Goal: Task Accomplishment & Management: Complete application form

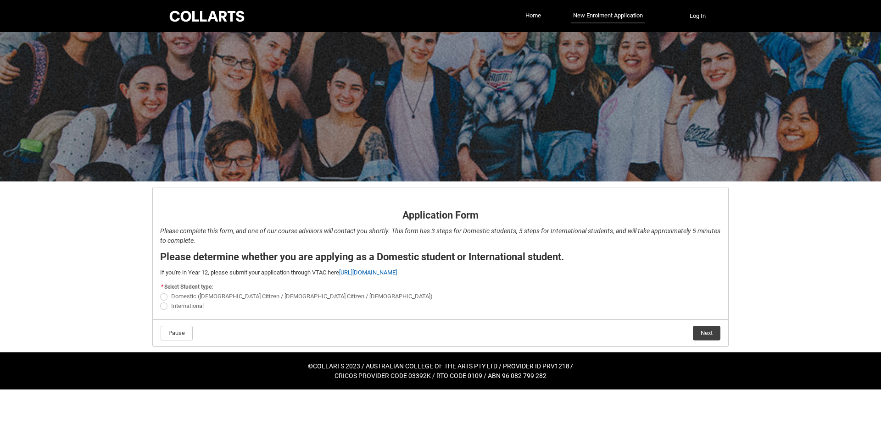
click at [164, 298] on span "REDU_Application_Form_for_Applicant flow" at bounding box center [163, 297] width 7 height 7
click at [160, 292] on input "Domestic ([DEMOGRAPHIC_DATA] Citizen / [DEMOGRAPHIC_DATA] Citizen / [DEMOGRAPHI…" at bounding box center [160, 292] width 0 height 0
radio input "true"
drag, startPoint x: 164, startPoint y: 298, endPoint x: 281, endPoint y: 339, distance: 124.2
click at [281, 339] on footer "Pause Next" at bounding box center [440, 334] width 560 height 16
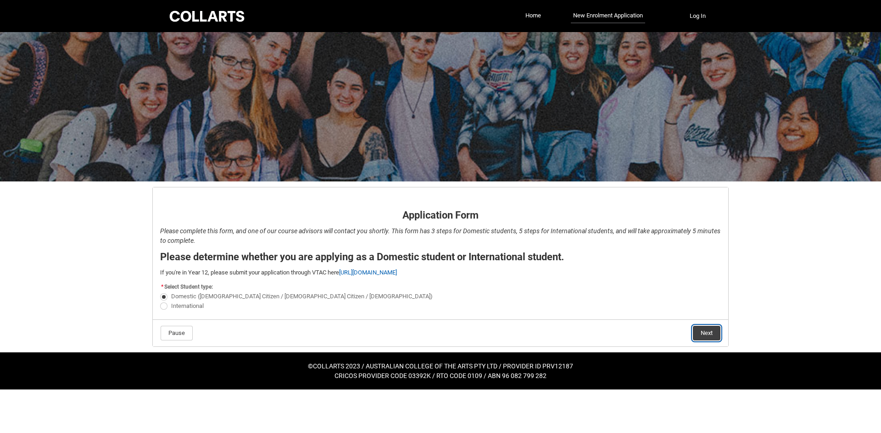
click at [715, 334] on button "Next" at bounding box center [707, 333] width 28 height 15
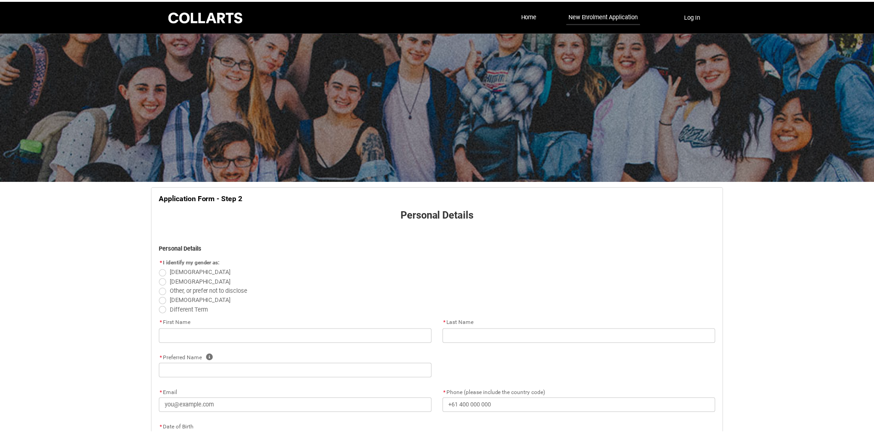
scroll to position [96, 0]
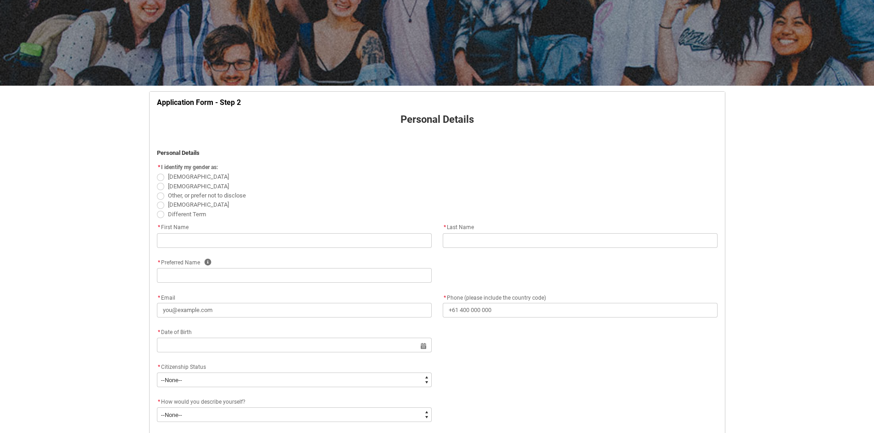
click at [161, 188] on span "REDU_Application_Form_for_Applicant flow" at bounding box center [160, 186] width 7 height 7
click at [157, 182] on input "[DEMOGRAPHIC_DATA]" at bounding box center [156, 181] width 0 height 0
radio input "true"
click at [201, 240] on input "REDU_Application_Form_for_Applicant flow" at bounding box center [294, 240] width 275 height 15
type lightning-primitive-input-simple "[PERSON_NAME]"
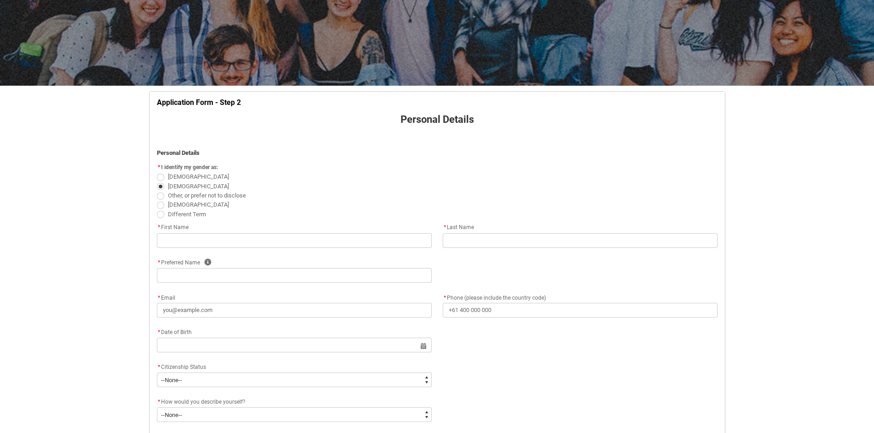
type lightning-primitive-input-simple "[PERSON_NAME]"
type lightning-primitive-input-simple "[PERSON_NAME][EMAIL_ADDRESS][PERSON_NAME][DOMAIN_NAME]"
type lightning-primitive-input-simple "[PHONE_NUMBER]"
type lightning-primitive-input-simple "[STREET_ADDRESS]"
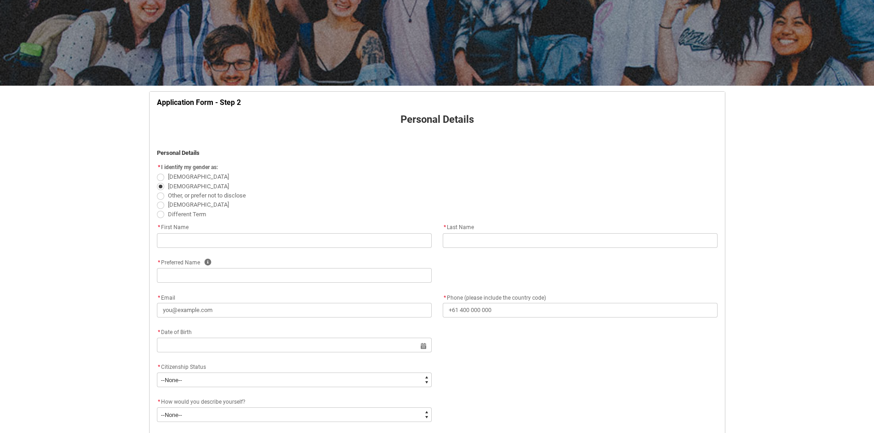
type lightning-primitive-input-simple "Albion"
type lightning-primitive-input-simple "4010"
type lightning-primitive-input-simple "[GEOGRAPHIC_DATA]"
type lightning-select "Country_Choice.1101"
type input "[PERSON_NAME]"
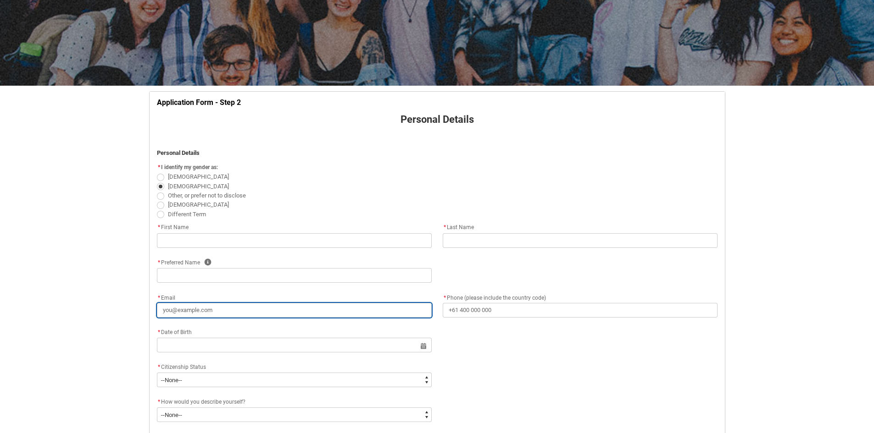
type input "[PERSON_NAME]"
type input "[PERSON_NAME][EMAIL_ADDRESS][PERSON_NAME][DOMAIN_NAME]"
type input "[PHONE_NUMBER]"
type input "[STREET_ADDRESS]"
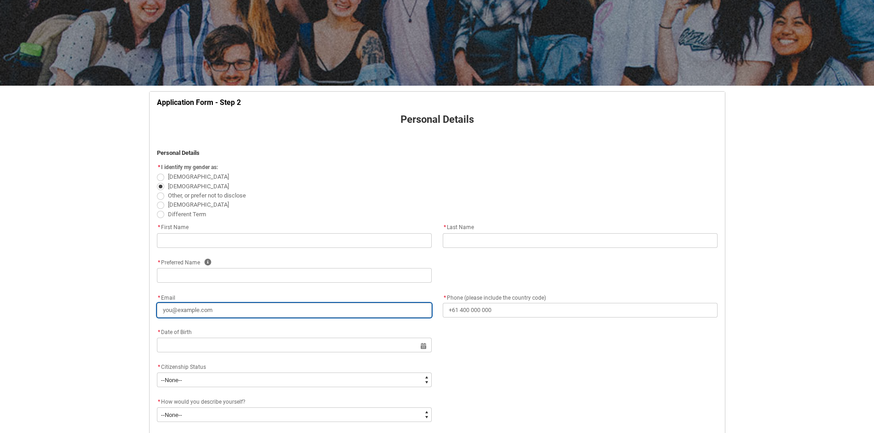
type input "Albion"
type input "4010"
type input "[GEOGRAPHIC_DATA]"
select select "Country_Choice.1101"
click at [243, 314] on input "[PERSON_NAME][EMAIL_ADDRESS][PERSON_NAME][DOMAIN_NAME]" at bounding box center [294, 310] width 275 height 15
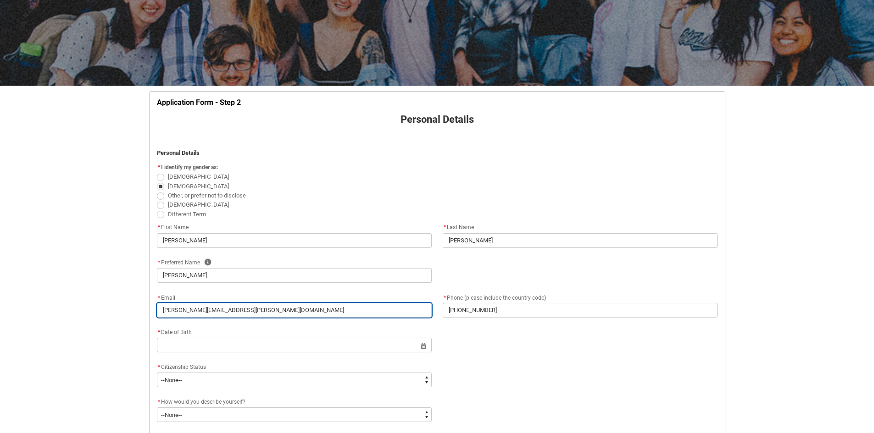
click at [242, 314] on input "[PERSON_NAME][EMAIL_ADDRESS][PERSON_NAME][DOMAIN_NAME]" at bounding box center [294, 310] width 275 height 15
type lightning-primitive-input-simple "b"
type input "b"
type lightning-primitive-input-simple "bs"
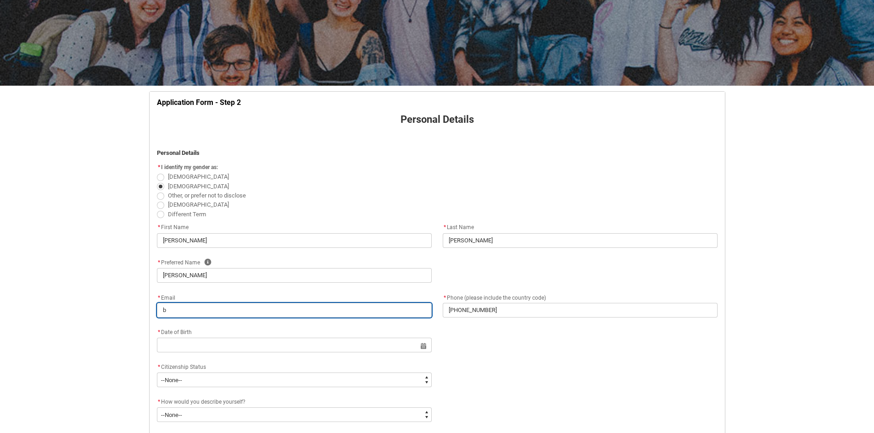
type input "bs"
type lightning-primitive-input-simple "bsa"
type input "bsa"
type lightning-primitive-input-simple "bs"
type input "bs"
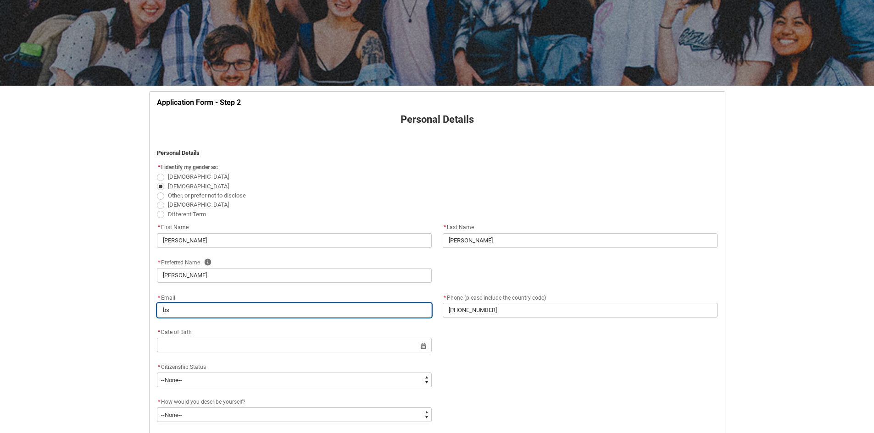
type lightning-primitive-input-simple "b"
type input "b"
type lightning-primitive-input-simple "ba"
type input "ba"
type lightning-primitive-input-simple "bai"
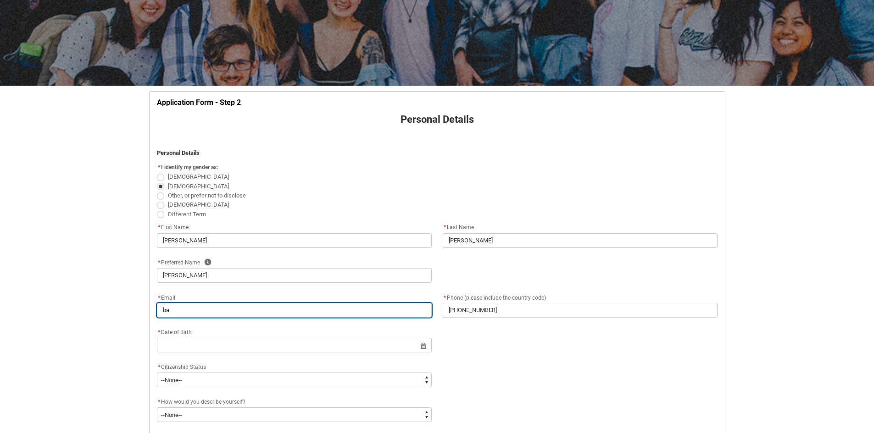
type input "bai"
type lightning-primitive-input-simple "bail"
type input "bail"
type lightning-primitive-input-simple "baile"
type input "baile"
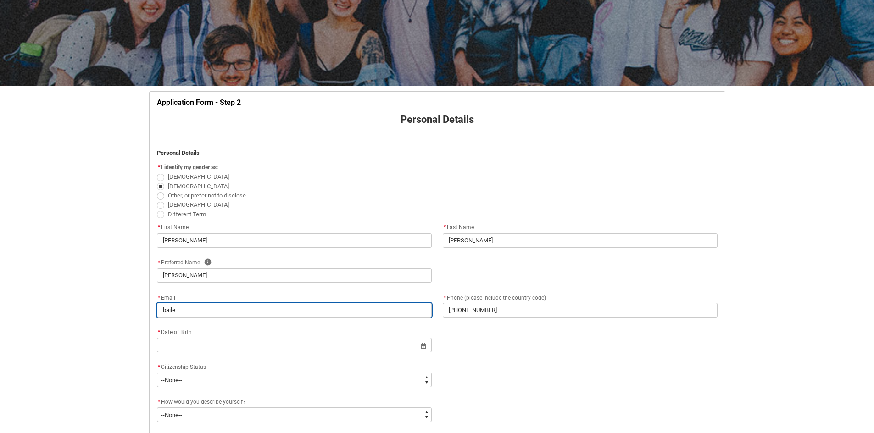
type lightning-primitive-input-simple "[PERSON_NAME]"
type input "[PERSON_NAME]"
type lightning-primitive-input-simple "baileyr"
type input "baileyr"
type lightning-primitive-input-simple "baileyro"
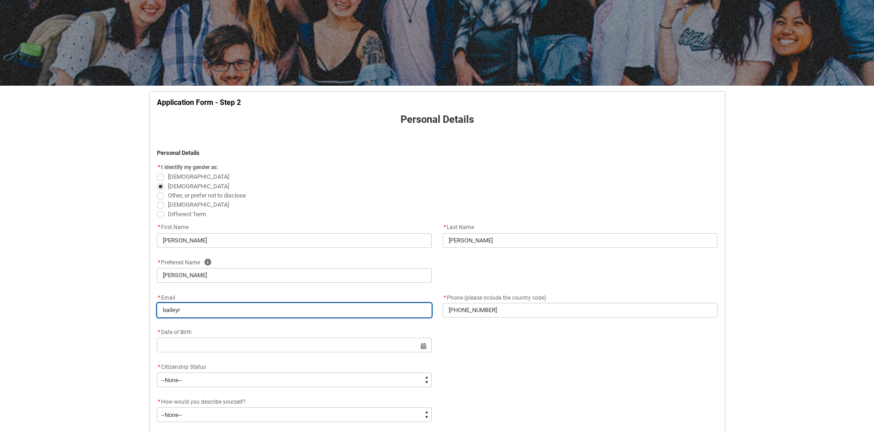
type input "baileyro"
type lightning-primitive-input-simple "baileyroi"
type input "baileyroi"
type lightning-primitive-input-simple "baileyroiv"
type input "baileyroiv"
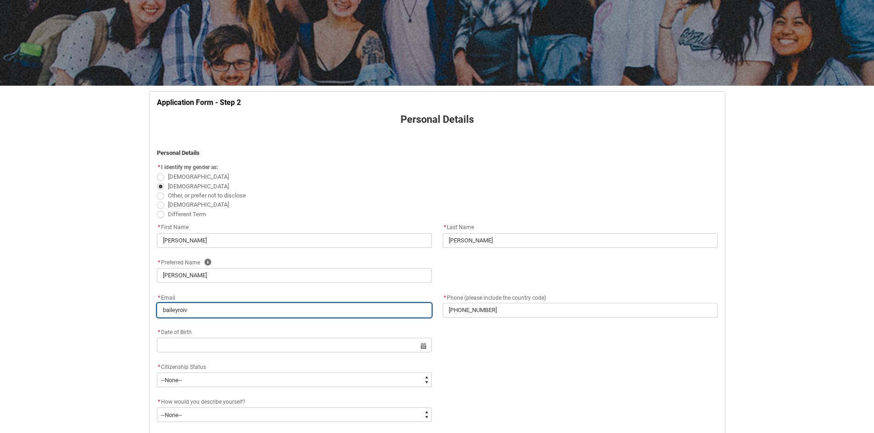
type lightning-primitive-input-simple "baileyroi"
type input "baileyroi"
type lightning-primitive-input-simple "baileyro"
type input "baileyro"
type lightning-primitive-input-simple "baileyr"
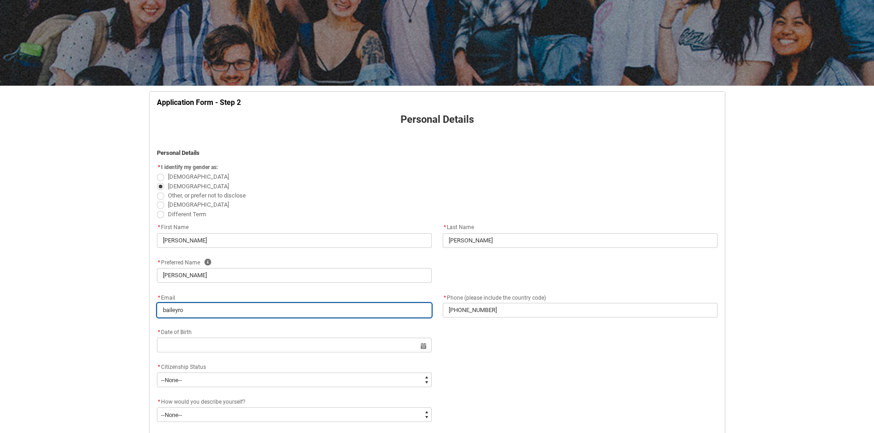
type input "baileyr"
type lightning-primitive-input-simple "baileyri"
type input "baileyri"
type lightning-primitive-input-simple "baileyriv"
type input "baileyriv"
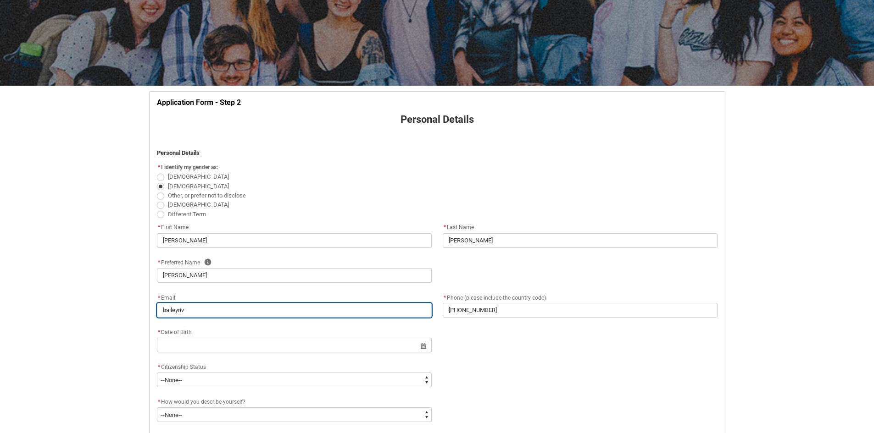
type lightning-primitive-input-simple "baileyrive"
type input "baileyrive"
type lightning-primitive-input-simple "baileyriver"
type input "baileyriver"
type lightning-primitive-input-simple "baileyrivera"
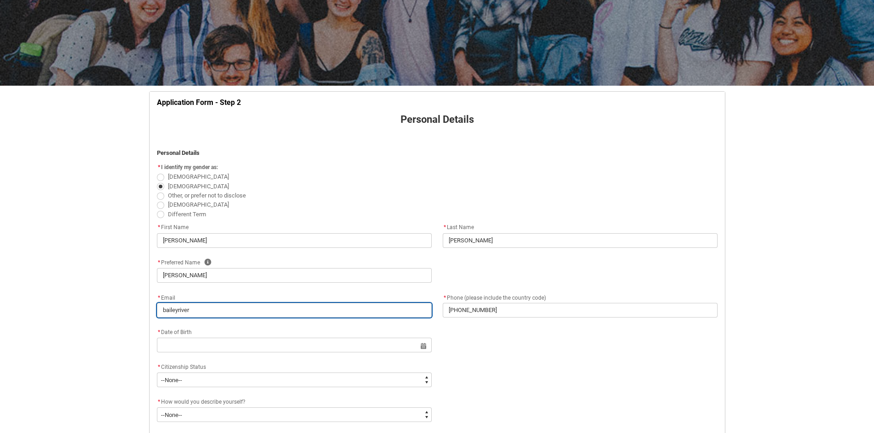
type input "baileyrivera"
type lightning-primitive-input-simple "baileyrivera0"
type input "baileyrivera0"
type lightning-primitive-input-simple "baileyrivera00"
type input "baileyrivera00"
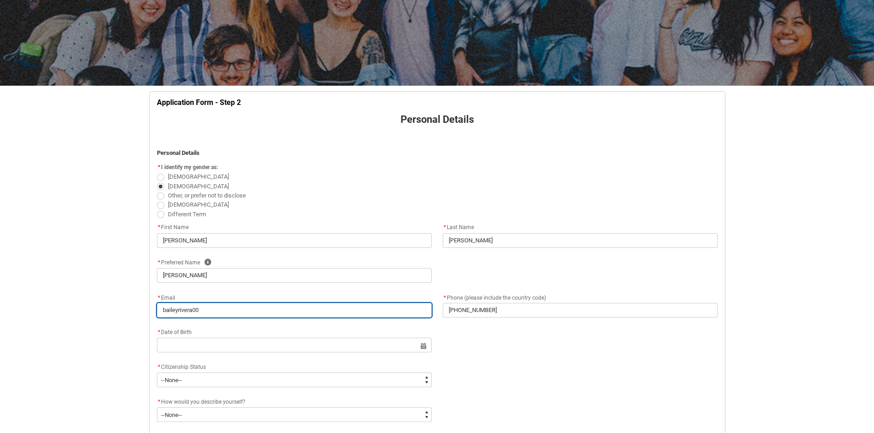
type lightning-primitive-input-simple "baileyrivera00@"
type input "baileyrivera00@"
type lightning-primitive-input-simple "baileyrivera00@g"
type input "baileyrivera00@g"
type lightning-primitive-input-simple "baileyrivera00@gm"
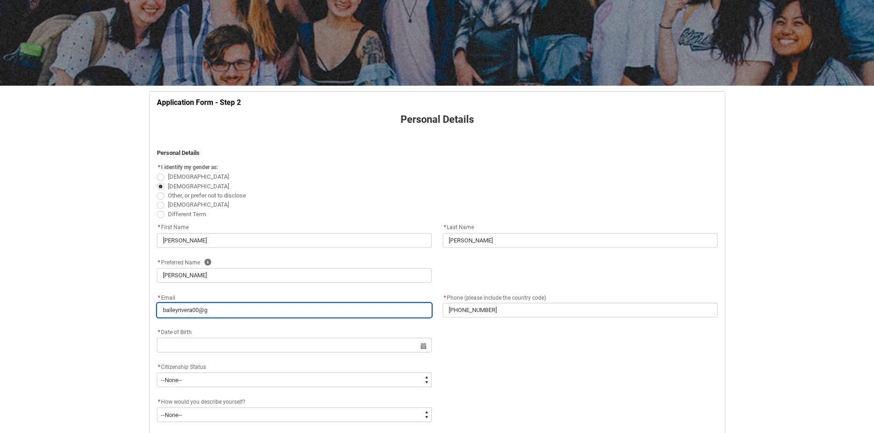
type input "baileyrivera00@gm"
type lightning-primitive-input-simple "baileyrivera00@gma"
type input "baileyrivera00@gma"
type lightning-primitive-input-simple "baileyrivera00@gmai"
type input "baileyrivera00@gmai"
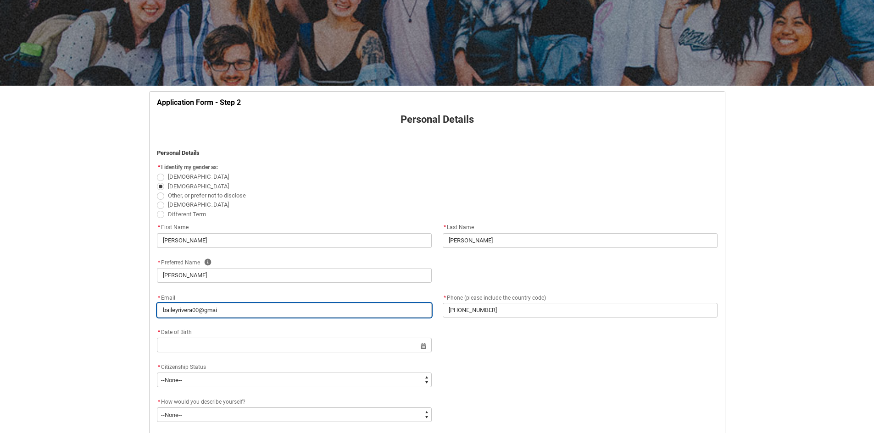
type lightning-primitive-input-simple "[EMAIL_ADDRESS]"
type input "[EMAIL_ADDRESS]"
type lightning-primitive-input-simple "[EMAIL_ADDRESS]."
type input "[EMAIL_ADDRESS]."
type lightning-primitive-input-simple "baileyrivera00@gmail.c"
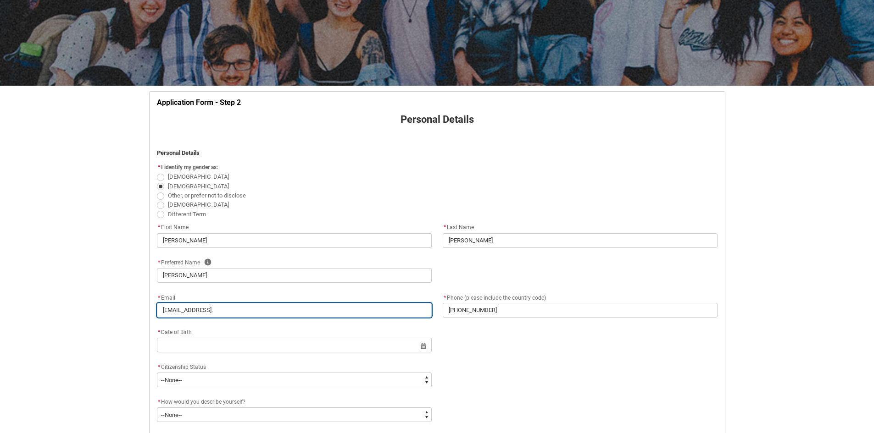
type input "baileyrivera00@gmail.c"
type lightning-primitive-input-simple "[EMAIL_ADDRESS][DOMAIN_NAME]"
type input "[EMAIL_ADDRESS][DOMAIN_NAME]"
type lightning-primitive-input-simple "[EMAIL_ADDRESS][DOMAIN_NAME]"
type input "[EMAIL_ADDRESS][DOMAIN_NAME]"
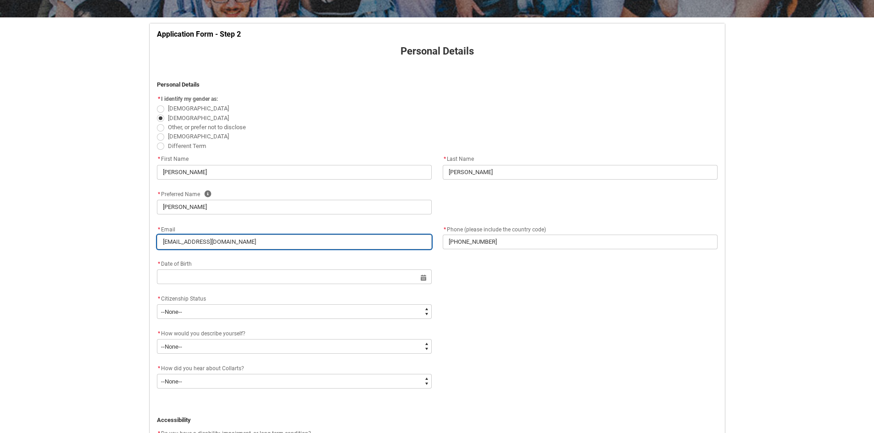
scroll to position [188, 0]
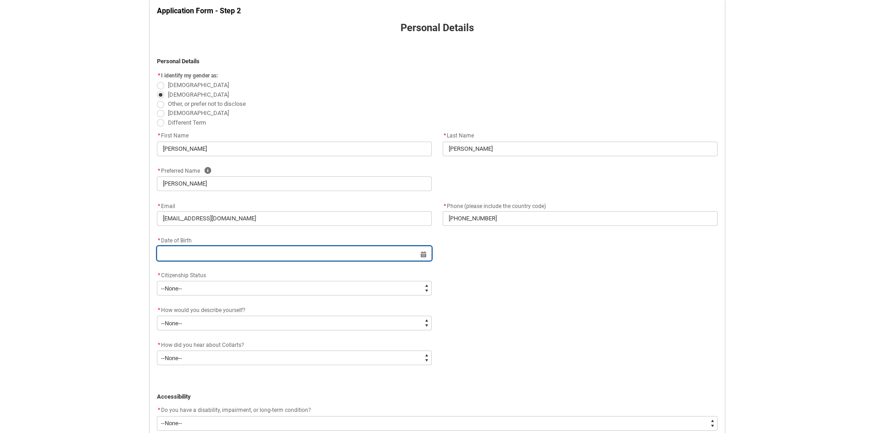
click at [212, 255] on input "REDU_Application_Form_for_Applicant flow" at bounding box center [294, 253] width 275 height 15
select select "2025"
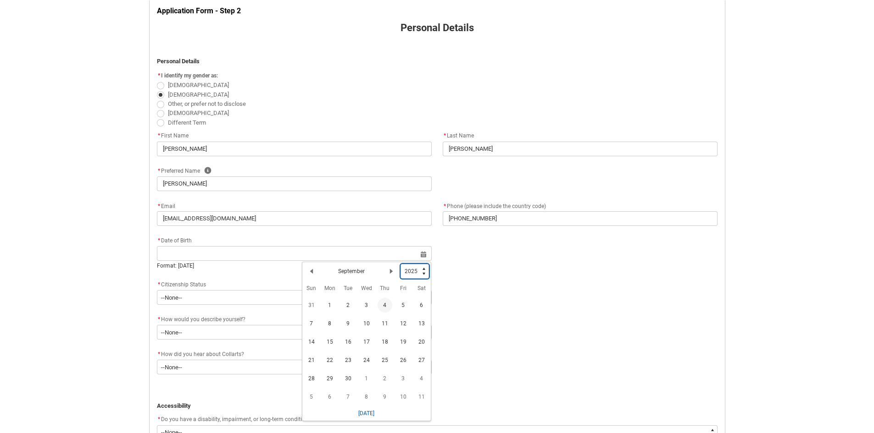
click at [411, 273] on select "1925 1926 1927 1928 1929 1930 1931 1932 1933 1934 1935 1936 1937 1938 1939 1940…" at bounding box center [414, 271] width 28 height 15
type lightning-select "2000"
click at [400, 264] on select "1925 1926 1927 1928 1929 1930 1931 1932 1933 1934 1935 1936 1937 1938 1939 1940…" at bounding box center [414, 271] width 28 height 15
select select "2000"
click at [312, 268] on button "Previous Month" at bounding box center [311, 271] width 15 height 15
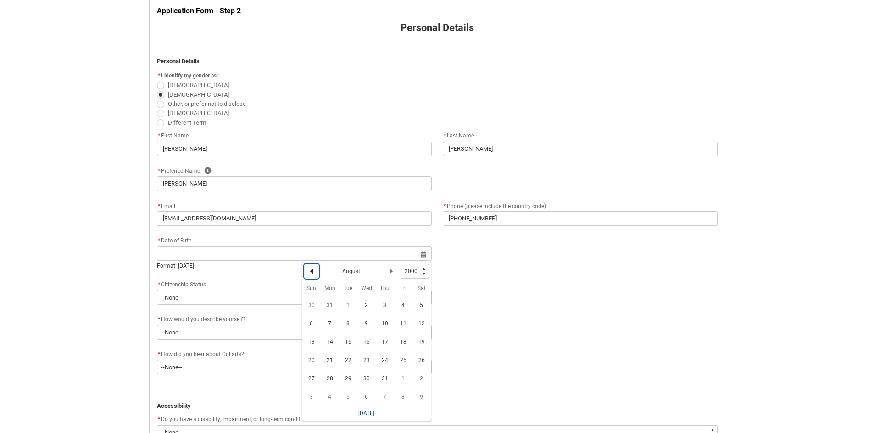
click at [312, 268] on button "Previous Month" at bounding box center [311, 271] width 15 height 15
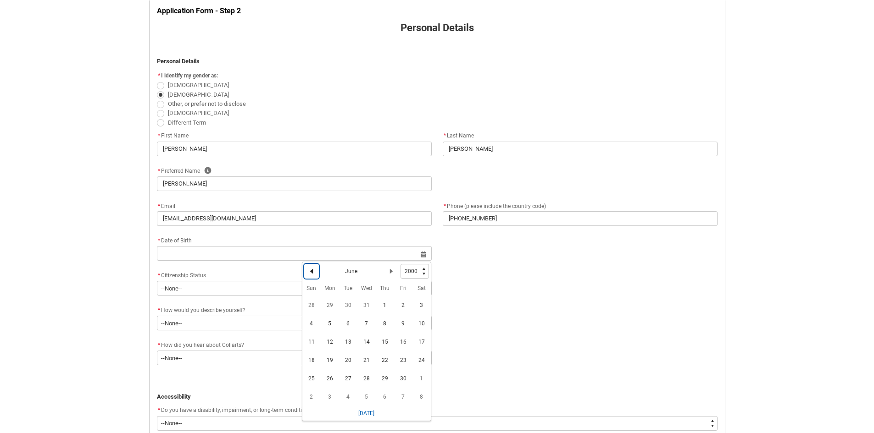
click at [312, 268] on button "Previous Month" at bounding box center [311, 271] width 15 height 15
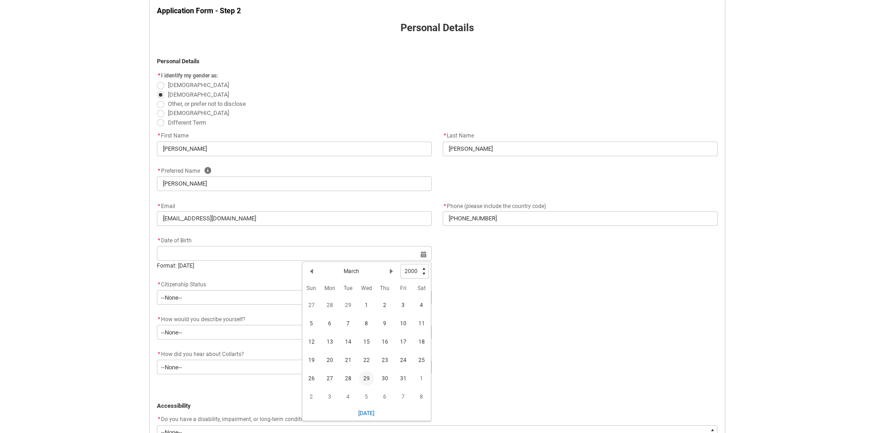
click at [365, 377] on span "29" at bounding box center [366, 378] width 15 height 15
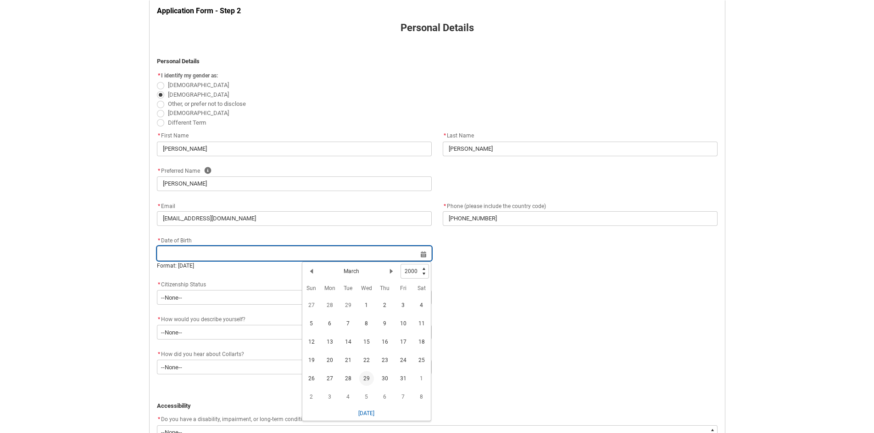
type lightning-datepicker "[DATE]"
type lightning-input "[DATE]"
type input "[DATE]"
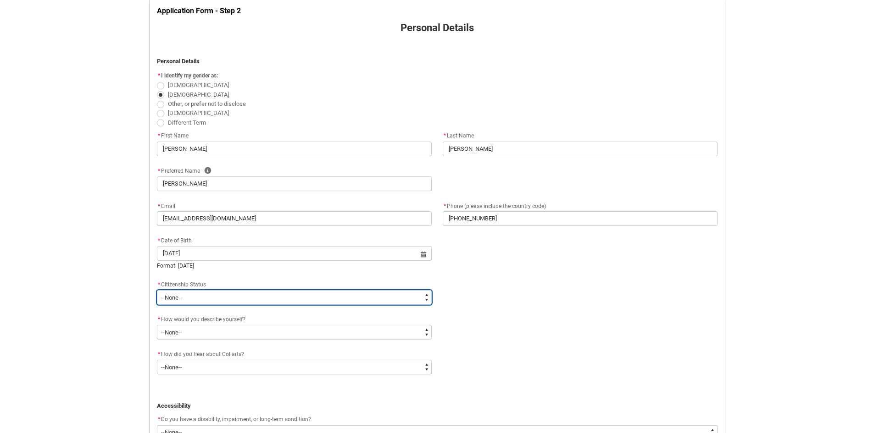
click at [180, 302] on select "--None-- [DEMOGRAPHIC_DATA] Humanitarian Visa [DEMOGRAPHIC_DATA] citizen Other …" at bounding box center [294, 297] width 275 height 15
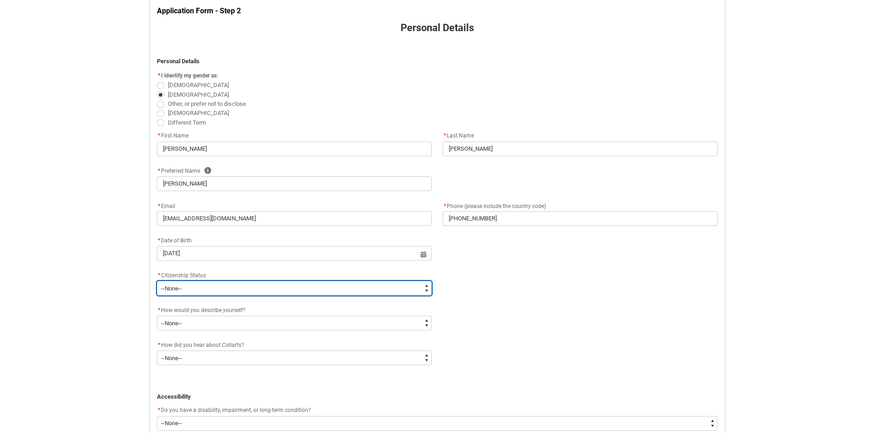
type lightning-select "Citizenship.1"
click at [157, 281] on select "--None-- [DEMOGRAPHIC_DATA] Humanitarian Visa [DEMOGRAPHIC_DATA] citizen Other …" at bounding box center [294, 288] width 275 height 15
select select "Citizenship.1"
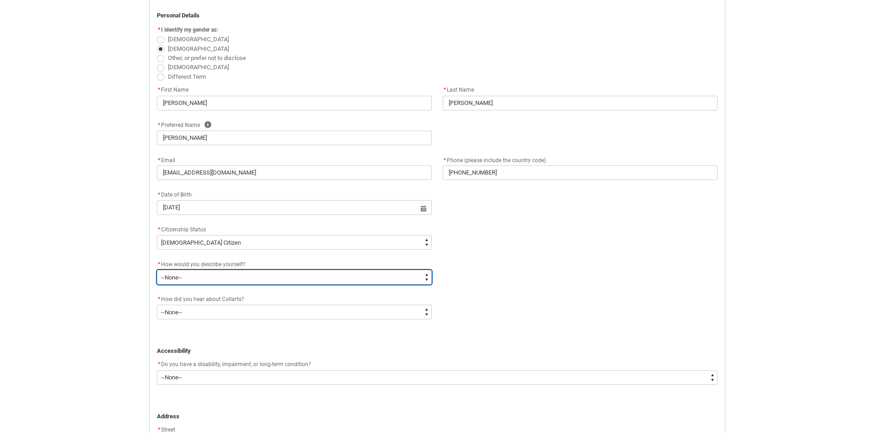
click at [186, 276] on select "--None-- I'm currently in Year 12 and planning what I'll do after school I've c…" at bounding box center [294, 277] width 275 height 15
type lightning-select "HSLC_Domestic_b"
click at [157, 270] on select "--None-- I'm currently in Year 12 and planning what I'll do after school I've c…" at bounding box center [294, 277] width 275 height 15
select select "HSLC_Domestic_b"
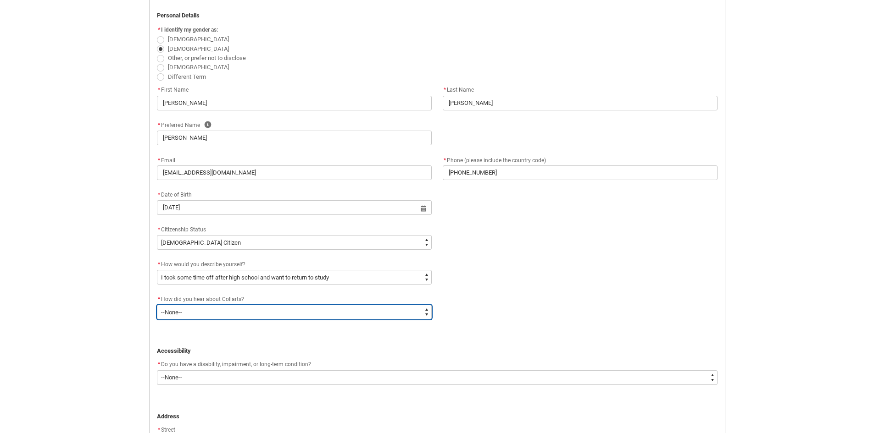
click at [211, 315] on select "--None-- Advertising - Facebook Advertising - Google Advertising - Instagram Ad…" at bounding box center [294, 312] width 275 height 15
type lightning-select "Heard_About_Collarts_[DOMAIN_NAME] Search (Google)"
click at [157, 305] on select "--None-- Advertising - Facebook Advertising - Google Advertising - Instagram Ad…" at bounding box center [294, 312] width 275 height 15
select select "Heard_About_Collarts_[DOMAIN_NAME] Search (Google)"
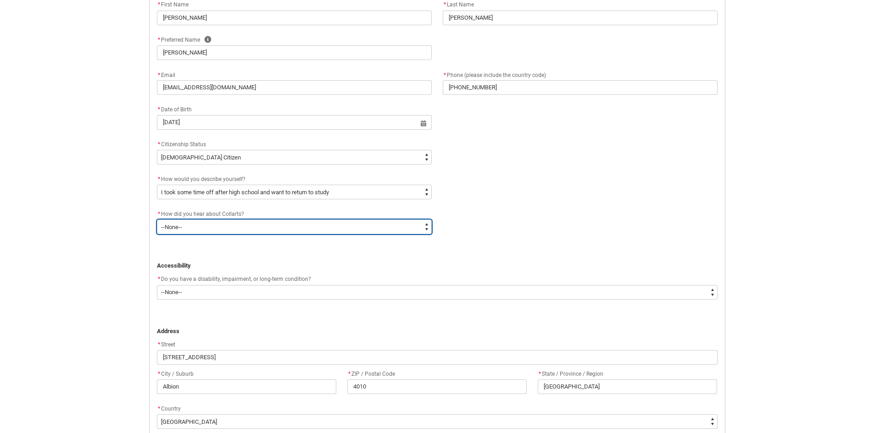
scroll to position [417, 0]
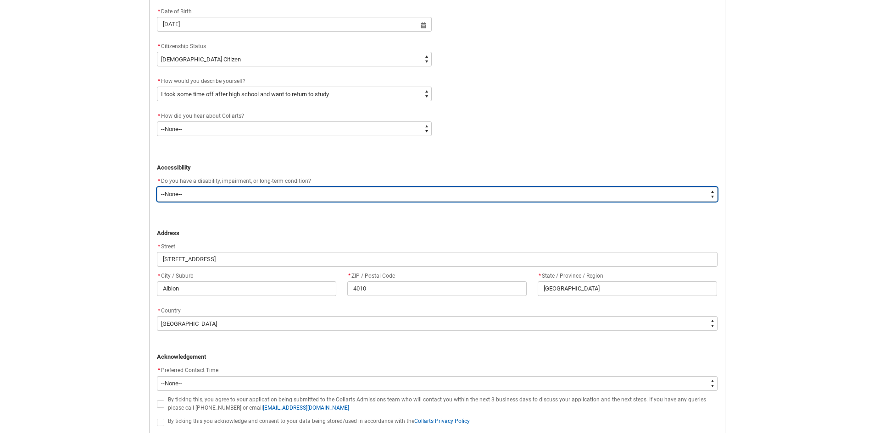
click at [194, 196] on select "--None-- Yes No" at bounding box center [437, 194] width 560 height 15
type lightning-select "No_TextChoice"
click at [157, 187] on select "--None-- Yes No" at bounding box center [437, 194] width 560 height 15
select select "No_TextChoice"
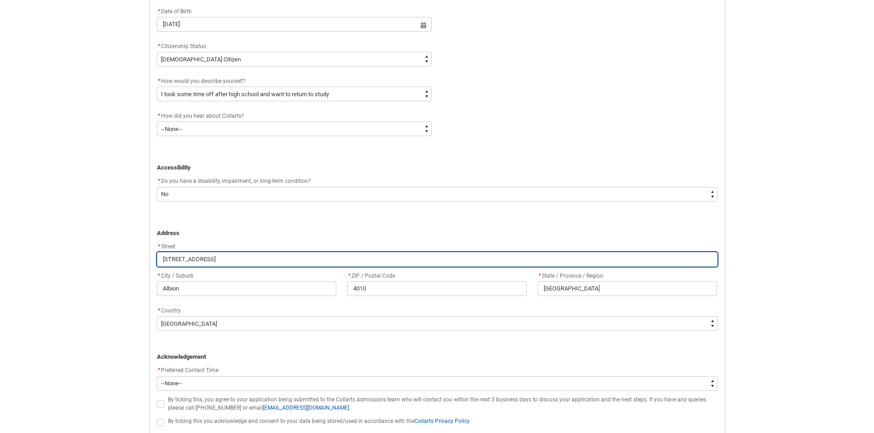
click at [189, 261] on input "[STREET_ADDRESS]" at bounding box center [437, 259] width 560 height 15
click at [191, 262] on input "[STREET_ADDRESS]" at bounding box center [437, 259] width 560 height 15
type lightning-primitive-input-simple "1"
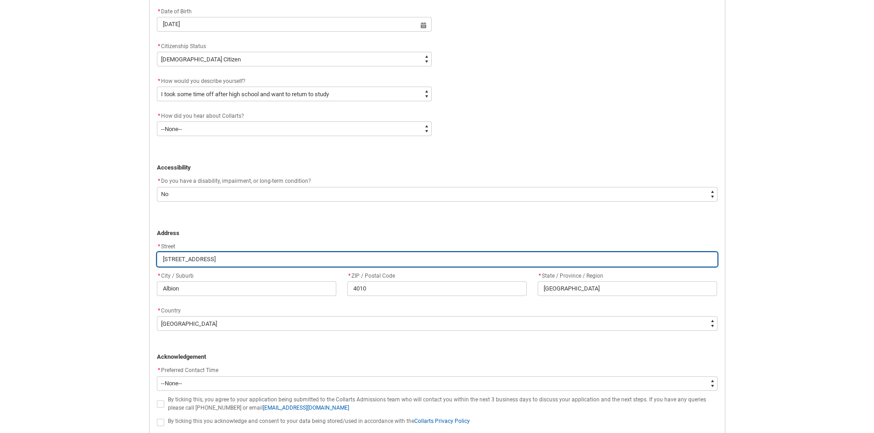
type input "1"
type lightning-primitive-input-simple "12"
type input "12"
type lightning-primitive-input-simple "12/"
type input "12/"
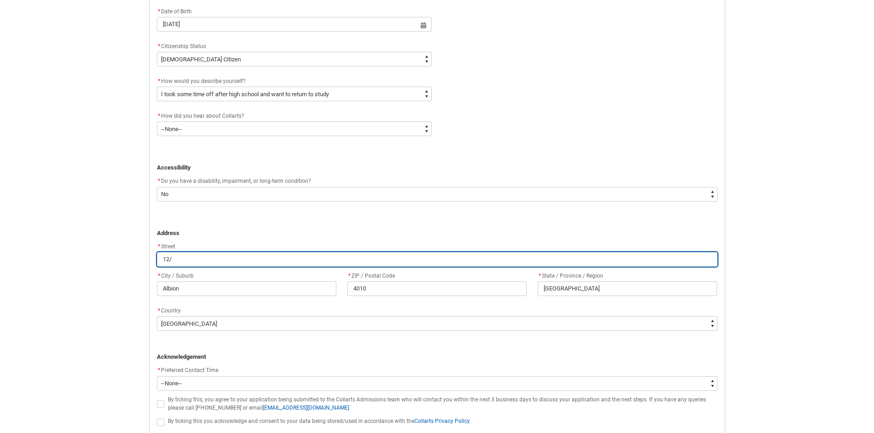
type lightning-primitive-input-simple "12/5"
type input "12/5"
type lightning-primitive-input-simple "12/59"
type input "12/59"
type lightning-primitive-input-simple "12/59"
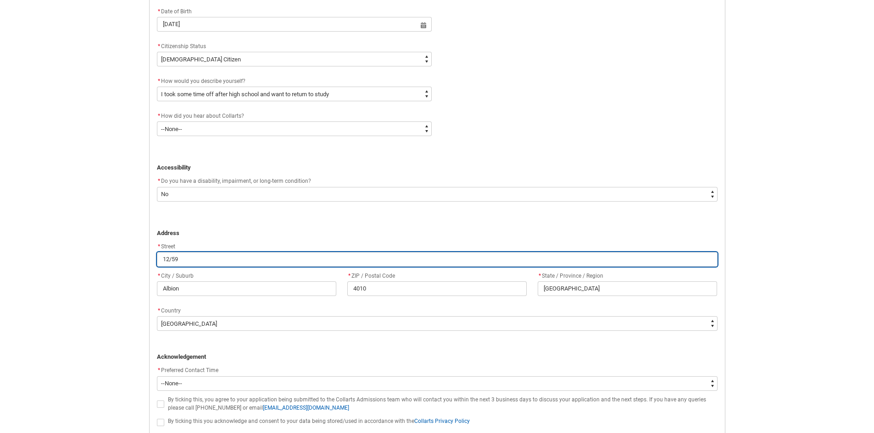
type input "12/59"
type lightning-primitive-input-simple "12/59 B"
type input "12/59 B"
type lightning-primitive-input-simple "12/59 Bo"
type input "12/59 Bo"
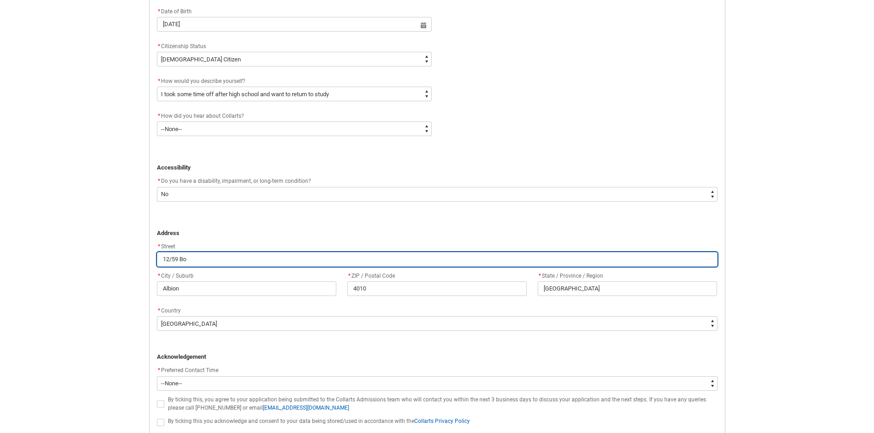
type lightning-primitive-input-simple "12/59 Bon"
type input "12/59 Bon"
type lightning-primitive-input-simple "12/59 [GEOGRAPHIC_DATA]"
type input "12/59 [GEOGRAPHIC_DATA]"
type lightning-primitive-input-simple "12/59 Bonne"
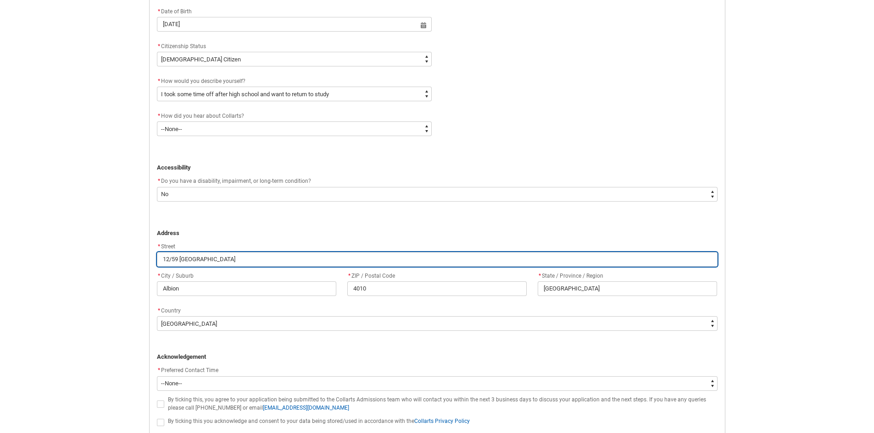
type input "12/59 Bonne"
type lightning-primitive-input-simple "12/59 [PERSON_NAME]"
type input "12/59 [PERSON_NAME]"
type lightning-primitive-input-simple "12/59 [PERSON_NAME]"
type input "12/59 [PERSON_NAME]"
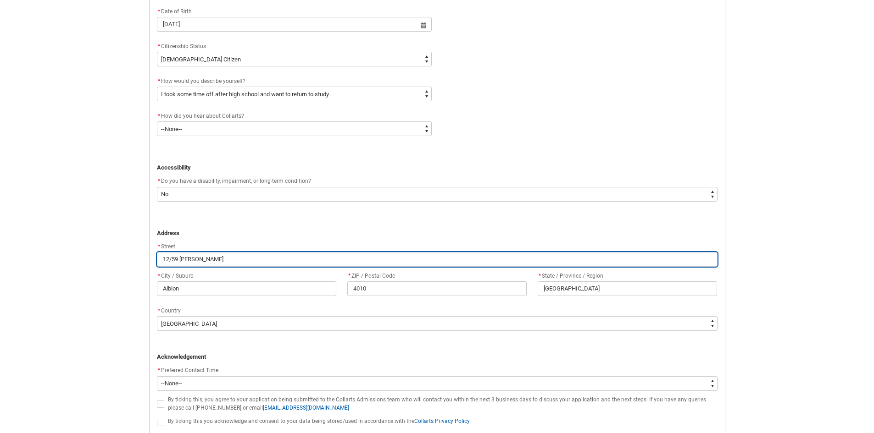
type lightning-primitive-input-simple "12/59 [PERSON_NAME] A"
type input "12/59 [PERSON_NAME] A"
type lightning-primitive-input-simple "[STREET_ADDRESS][PERSON_NAME]"
type input "[STREET_ADDRESS][PERSON_NAME]"
type lightning-primitive-input-simple "[STREET_ADDRESS][PERSON_NAME]"
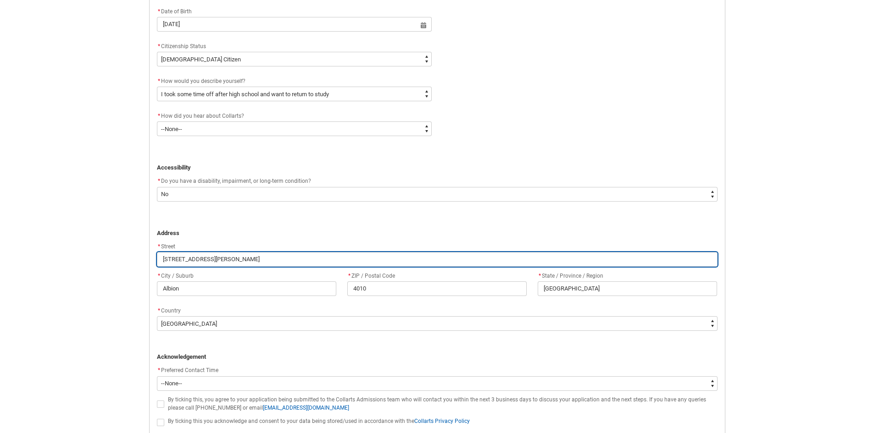
type input "[STREET_ADDRESS][PERSON_NAME]"
type lightning-primitive-input-simple "[STREET_ADDRESS][PERSON_NAME]"
type input "[STREET_ADDRESS][PERSON_NAME]"
type lightning-primitive-input-simple "[STREET_ADDRESS][PERSON_NAME]"
type input "[STREET_ADDRESS][PERSON_NAME]"
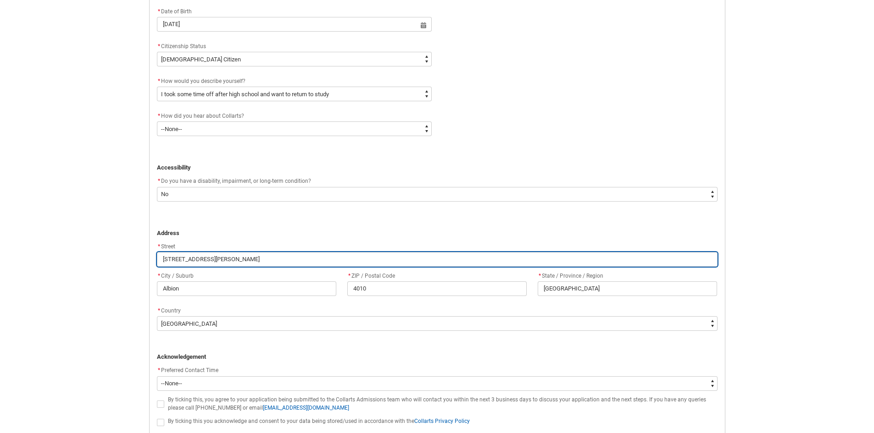
type lightning-primitive-input-simple "[STREET_ADDRESS][PERSON_NAME]"
type input "[STREET_ADDRESS][PERSON_NAME]"
type lightning-primitive-input-simple "[STREET_ADDRESS][PERSON_NAME]"
type input "[STREET_ADDRESS][PERSON_NAME]"
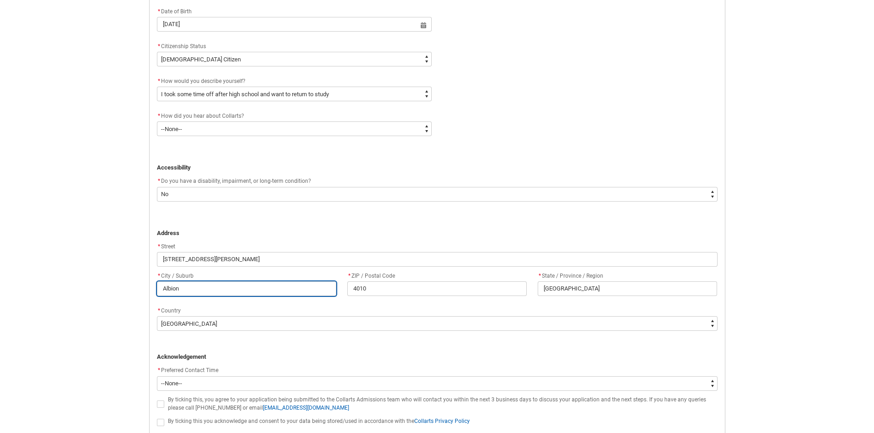
type lightning-primitive-input-simple "C"
type input "C"
type lightning-primitive-input-simple "Cl"
type input "Cl"
type lightning-primitive-input-simple "Cla"
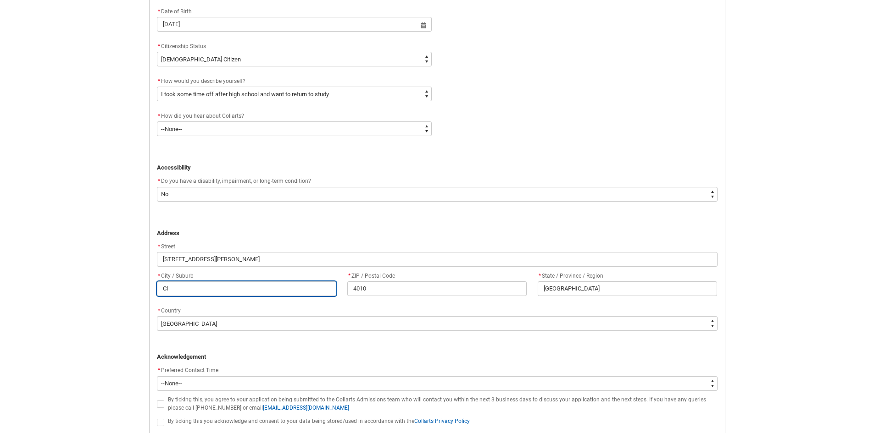
type input "Cla"
type lightning-primitive-input-simple "Clay"
type input "Clay"
type lightning-primitive-input-simple "Clayf"
type input "Clayf"
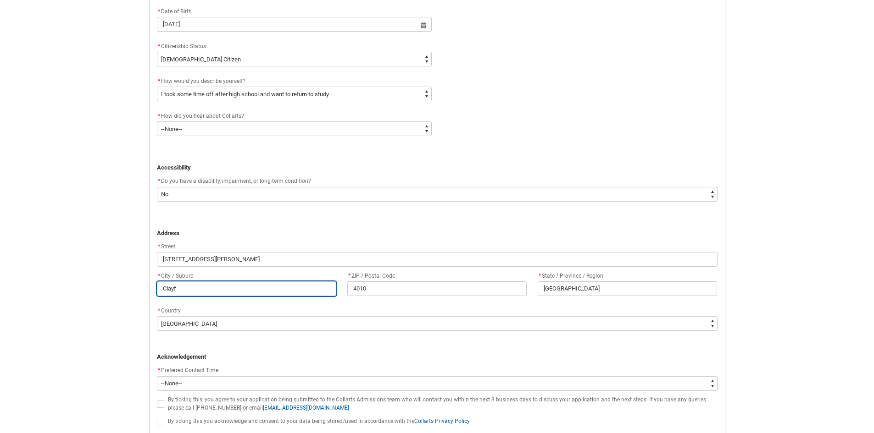
type lightning-primitive-input-simple "Clayfi"
type input "Clayfi"
type lightning-primitive-input-simple "Clayfie"
type input "Clayfie"
type lightning-primitive-input-simple "Clayfiel"
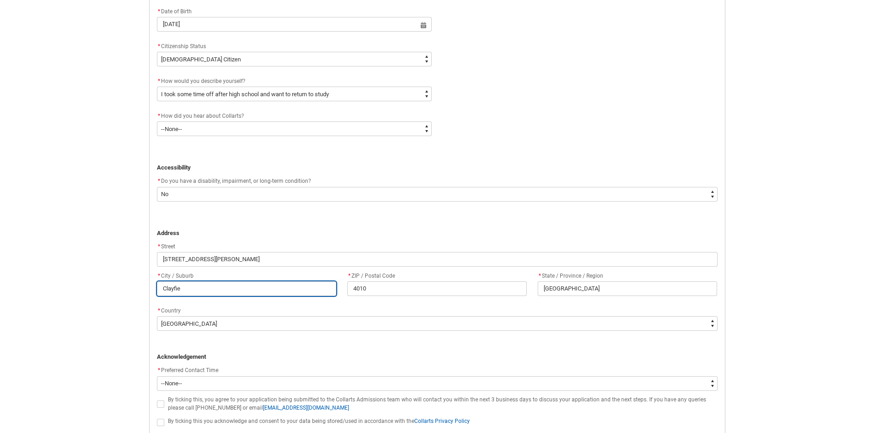
type input "Clayfiel"
type lightning-primitive-input-simple "Clayfield"
type input "Clayfield"
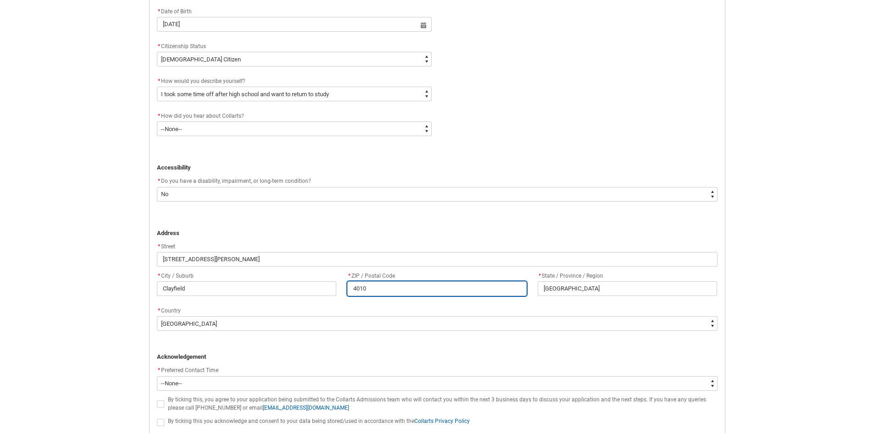
type lightning-primitive-input-simple "4"
type input "4"
type lightning-primitive-input-simple "40"
type input "40"
type lightning-primitive-input-simple "401"
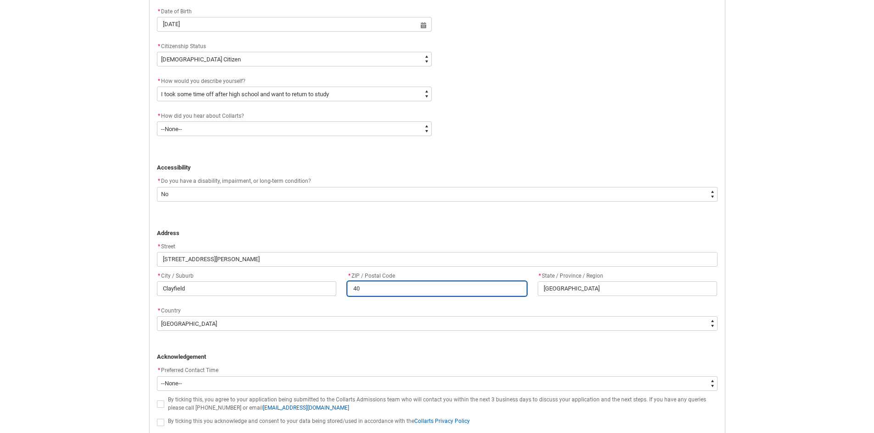
type input "401"
type lightning-primitive-input-simple "4011"
type input "4011"
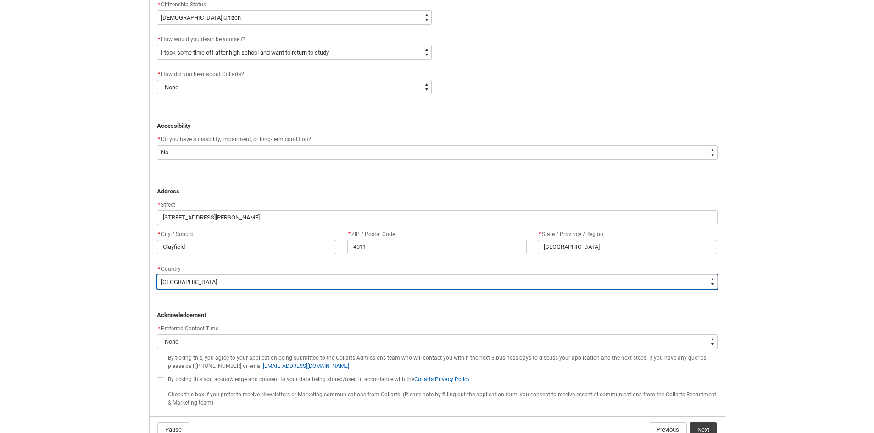
scroll to position [512, 0]
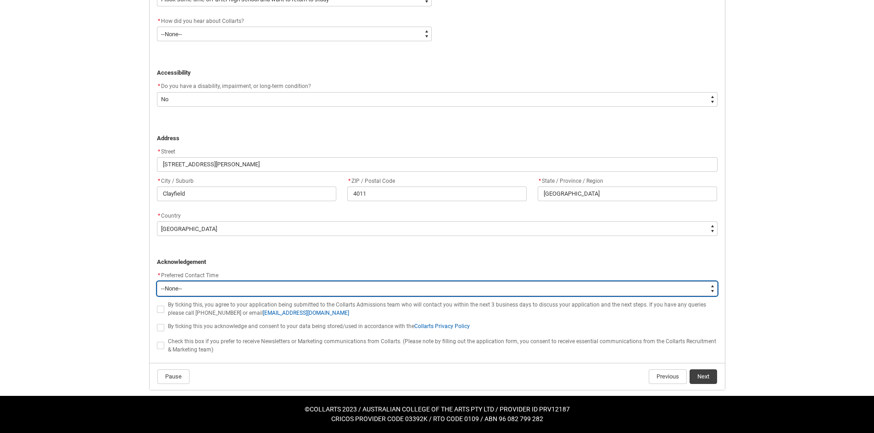
click at [242, 286] on select "--None-- Morning (9:00AM-12:00PM) Afternoon (12:00PM-5:00PM)" at bounding box center [437, 289] width 560 height 15
type lightning-select "P_Contact_Time_Afternoon"
click at [157, 282] on select "--None-- Morning (9:00AM-12:00PM) Afternoon (12:00PM-5:00PM)" at bounding box center [437, 289] width 560 height 15
select select "P_Contact_Time_Afternoon"
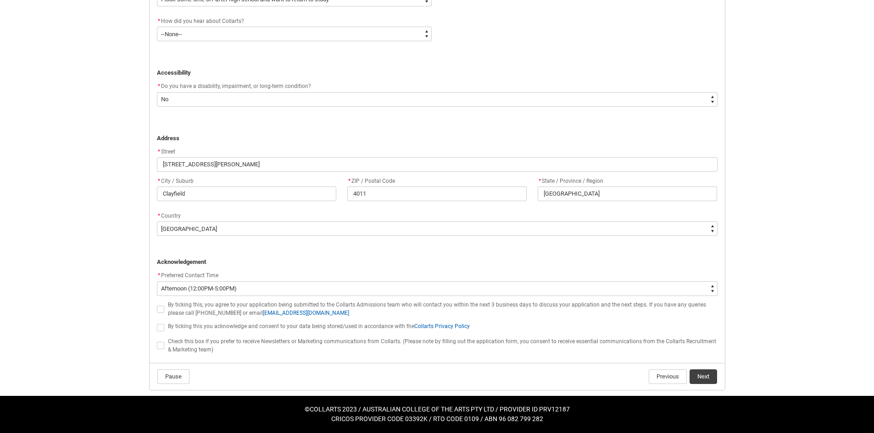
click at [159, 310] on span "REDU_Application_Form_for_Applicant flow" at bounding box center [160, 309] width 7 height 7
click at [157, 305] on input "REDU_Application_Form_for_Applicant flow" at bounding box center [156, 304] width 0 height 0
type lightning-input "true"
checkbox input "true"
click at [160, 324] on span "REDU_Application_Form_for_Applicant flow" at bounding box center [160, 327] width 7 height 7
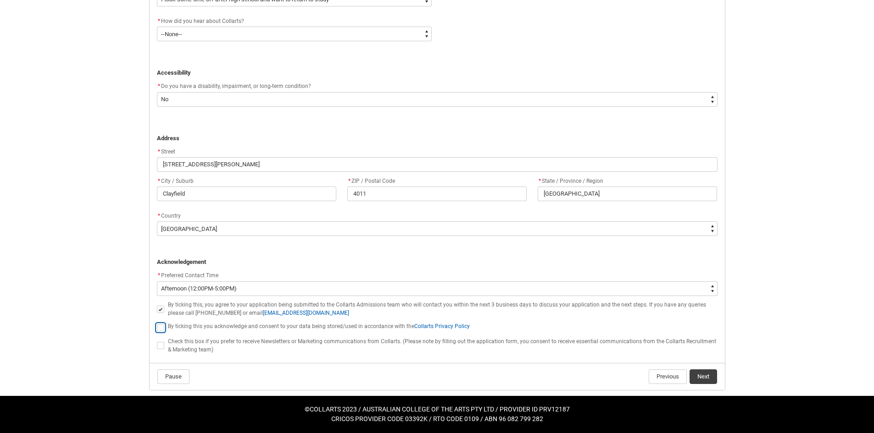
click at [157, 323] on input "REDU_Application_Form_for_Applicant flow" at bounding box center [156, 322] width 0 height 0
type lightning-input "true"
checkbox input "true"
click at [693, 371] on button "Next" at bounding box center [703, 377] width 28 height 15
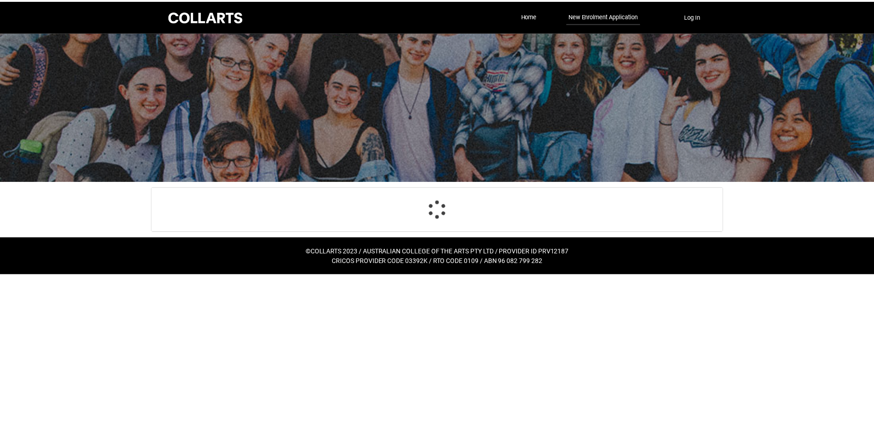
scroll to position [58, 0]
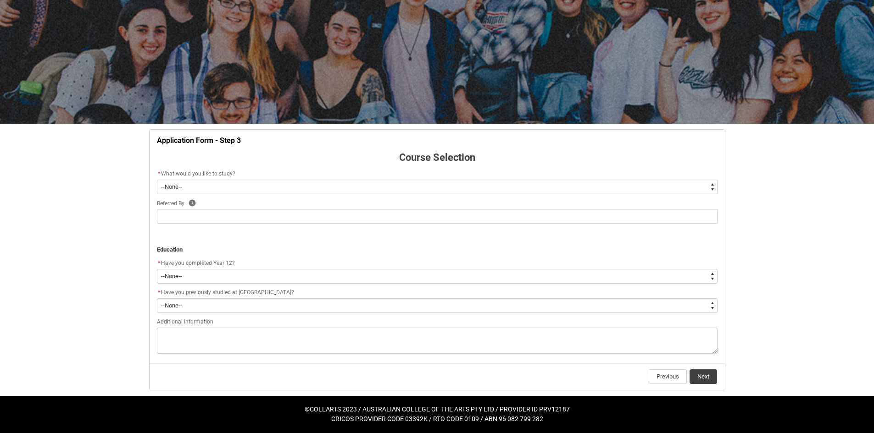
click at [235, 184] on select "--None-- Diploma Bachelor Post Graduate" at bounding box center [437, 187] width 560 height 15
type lightning-select "WhichDegree_Bachelor"
click at [157, 180] on select "--None-- Diploma Bachelor Post Graduate" at bounding box center [437, 187] width 560 height 15
select select "WhichDegree_Bachelor"
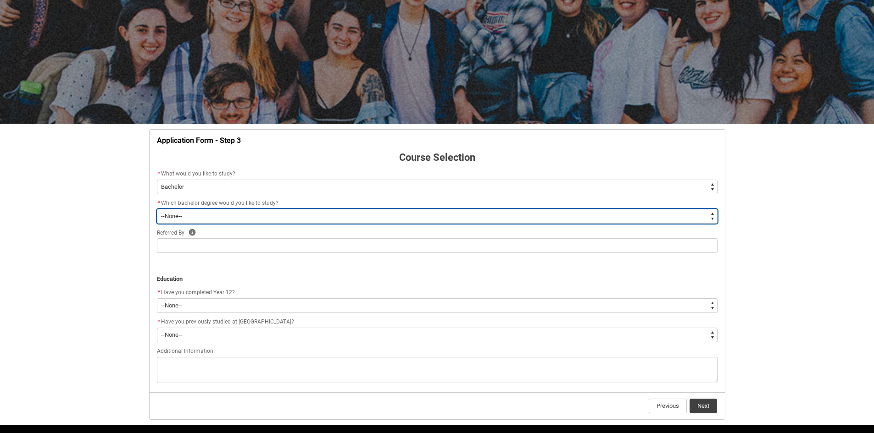
click at [200, 213] on select "--None-- Bachelor of 2D Animation Bachelor of Applied Business (Entertainment M…" at bounding box center [437, 216] width 560 height 15
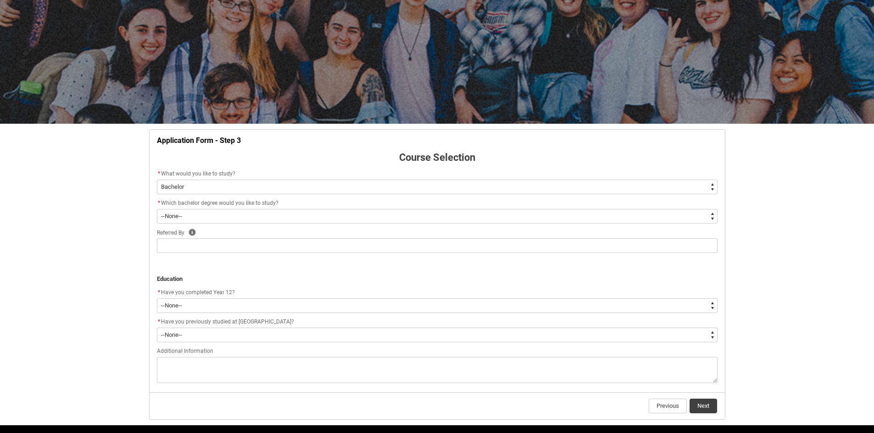
click at [23, 221] on div "Skip to Main Content Collarts Education Community Home New Enrolment Applicatio…" at bounding box center [437, 202] width 874 height 521
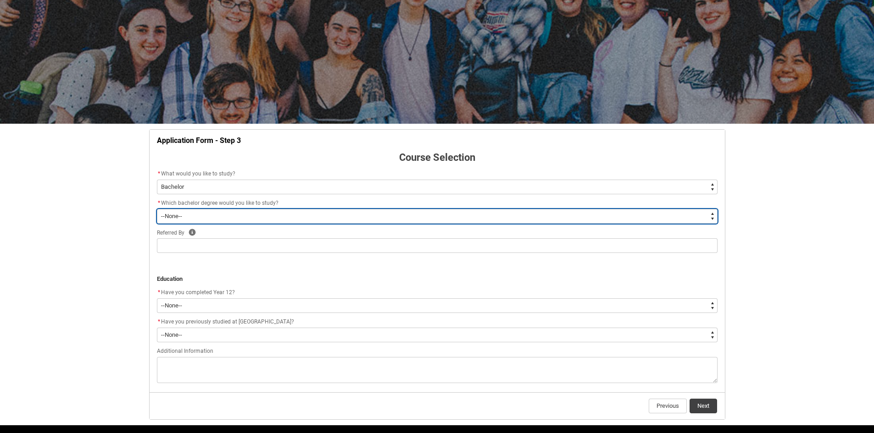
click at [224, 217] on select "--None-- Bachelor of 2D Animation Bachelor of Applied Business (Entertainment M…" at bounding box center [437, 216] width 560 height 15
type lightning-select "ProgramChoice_Degree.001OZ000003ySDWYA2"
click at [157, 209] on select "--None-- Bachelor of 2D Animation Bachelor of Applied Business (Entertainment M…" at bounding box center [437, 216] width 560 height 15
select select "ProgramChoice_Degree.001OZ000003ySDWYA2"
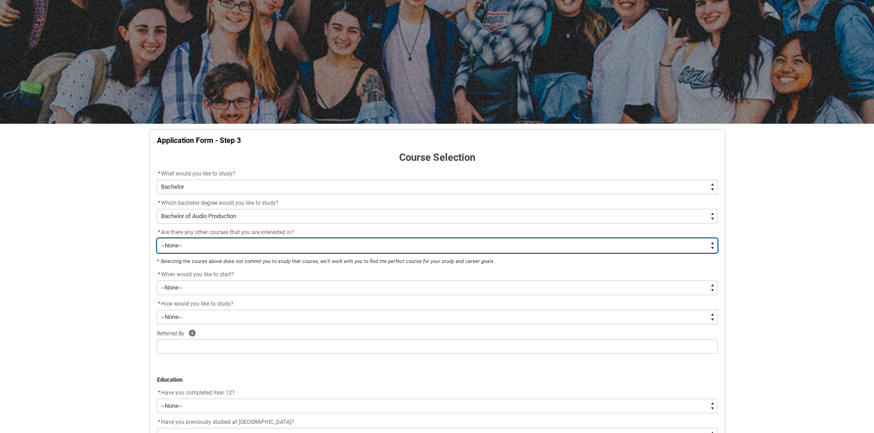
click at [202, 246] on select "--None-- Yes No" at bounding box center [437, 245] width 560 height 15
type lightning-select "Yes_TextChoice"
click at [157, 238] on select "--None-- Yes No" at bounding box center [437, 245] width 560 height 15
select select "Yes_TextChoice"
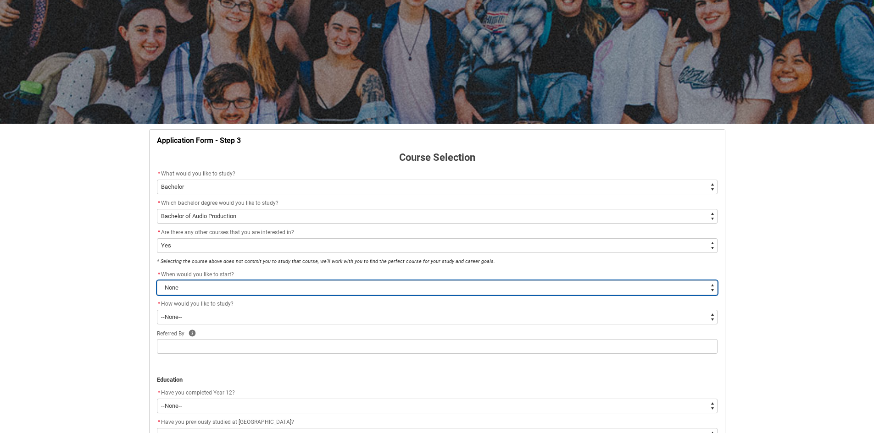
click at [266, 289] on select "--None-- Trimester 1 2026, starting [DATE] Trimester 3 2025, starting [DATE]" at bounding box center [437, 288] width 560 height 15
type lightning-select "Starting_Term.a0pI70000004aTdIAI"
click at [157, 281] on select "--None-- Trimester 1 2026, starting [DATE] Trimester 3 2025, starting [DATE]" at bounding box center [437, 288] width 560 height 15
select select "Starting_Term.a0pI70000004aTdIAI"
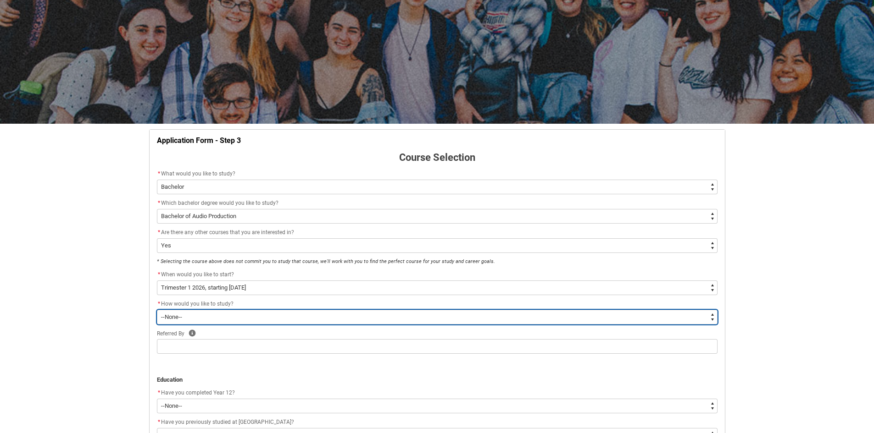
click at [259, 310] on select "--None-- On-campus Online" at bounding box center [437, 317] width 560 height 15
type lightning-select "WhichStudyMethod_OnCampus"
click at [157, 310] on select "--None-- On-campus Online" at bounding box center [437, 317] width 560 height 15
select select "WhichStudyMethod_OnCampus"
click at [237, 318] on select "--None-- On-campus Online" at bounding box center [437, 317] width 560 height 15
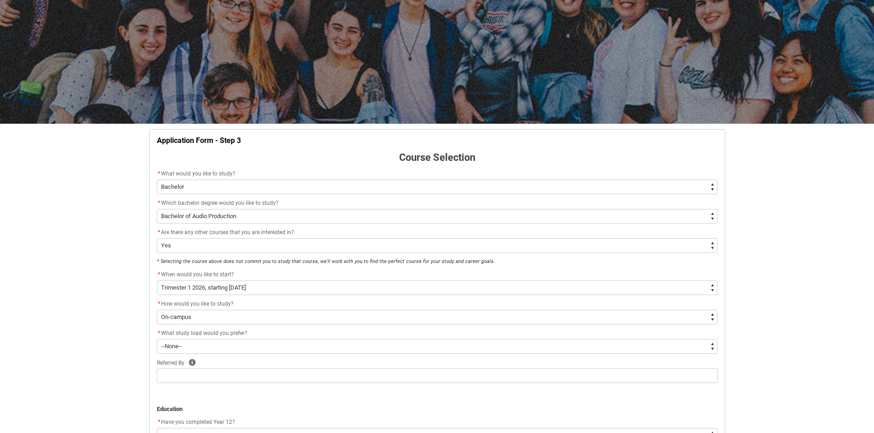
click at [122, 333] on div "Skip to Main Content Collarts Education Community Home New Enrolment Applicatio…" at bounding box center [437, 267] width 874 height 650
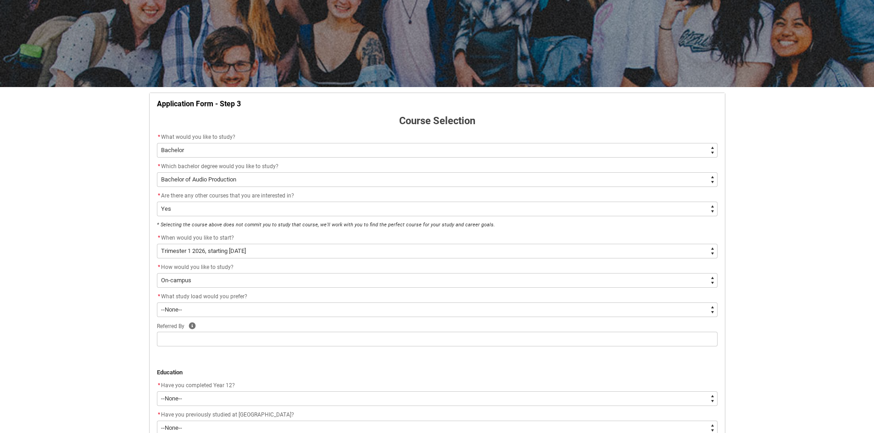
scroll to position [150, 0]
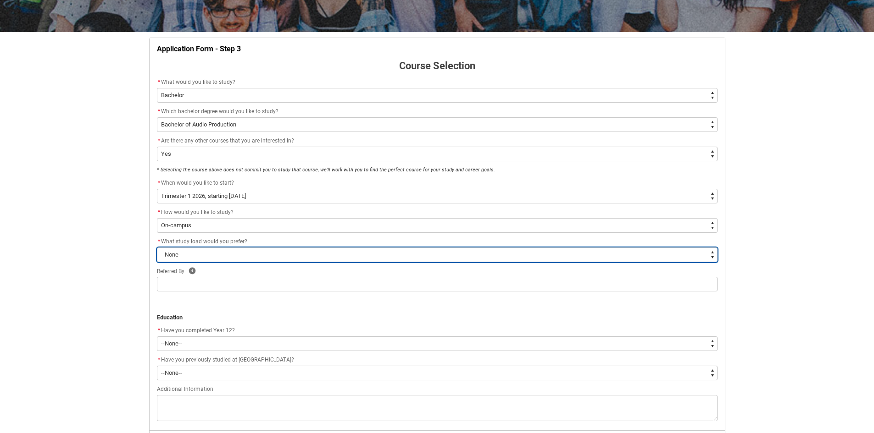
click at [206, 257] on select "--None-- Full-time Part-time" at bounding box center [437, 255] width 560 height 15
type lightning-select "WhichStudyLoad_PartTime"
click at [157, 248] on select "--None-- Full-time Part-time" at bounding box center [437, 255] width 560 height 15
select select "WhichStudyLoad_PartTime"
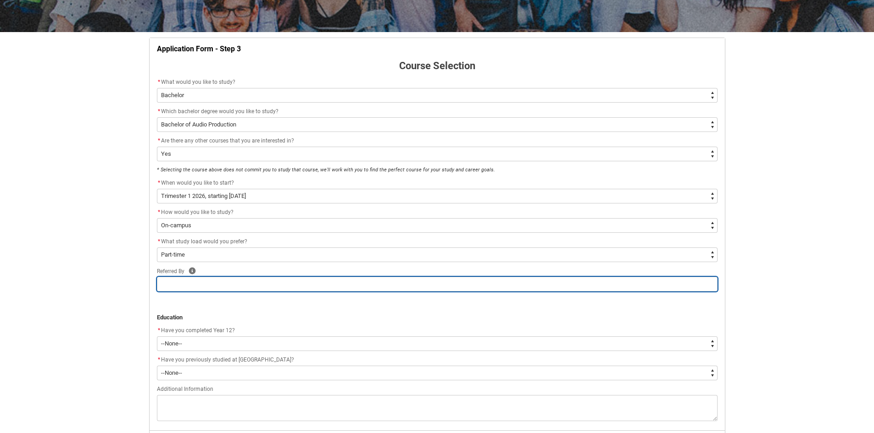
click at [204, 281] on input "REDU_Application_Form_for_Applicant flow" at bounding box center [437, 284] width 560 height 15
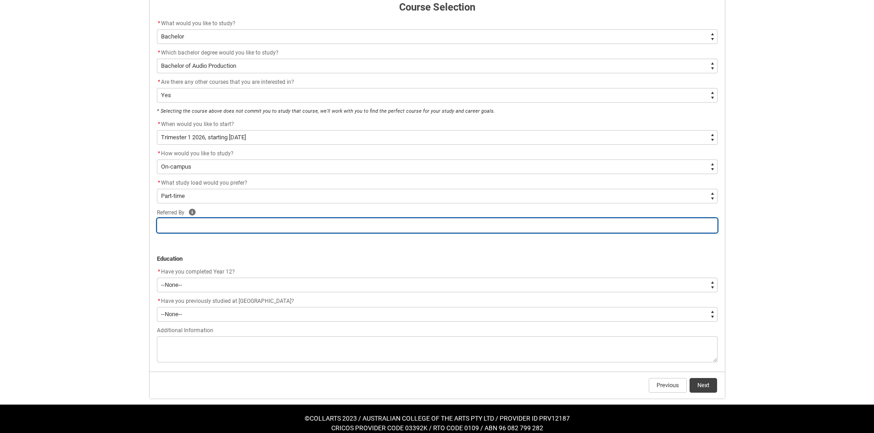
scroll to position [217, 0]
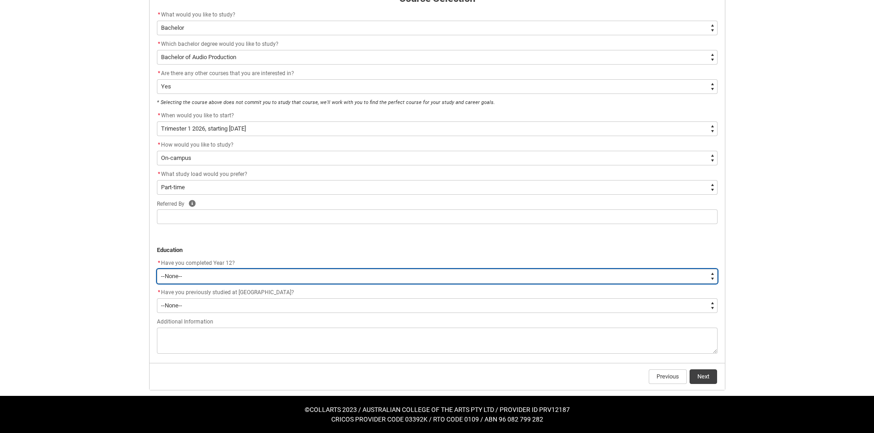
click at [180, 272] on select "--None-- Yes No Other" at bounding box center [437, 276] width 560 height 15
click at [182, 279] on select "--None-- Yes No Other" at bounding box center [437, 276] width 560 height 15
type lightning-select "Year_12_Completition.Yes"
click at [157, 269] on select "--None-- Yes No Other" at bounding box center [437, 276] width 560 height 15
select select "Year_12_Completition.Yes"
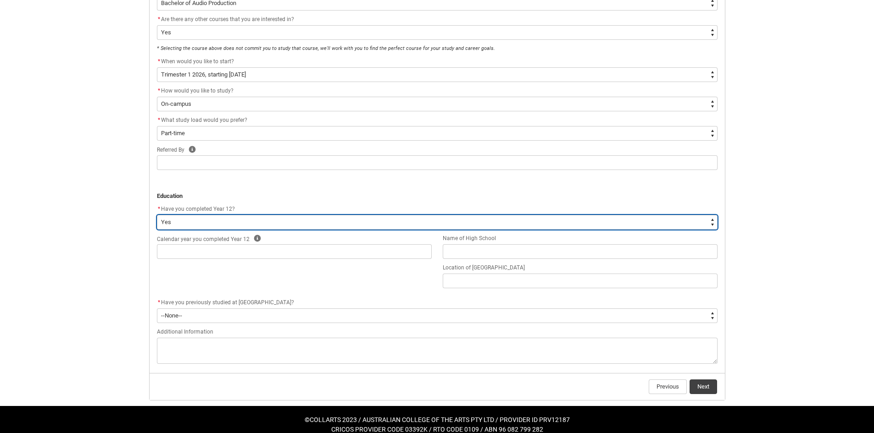
scroll to position [281, 0]
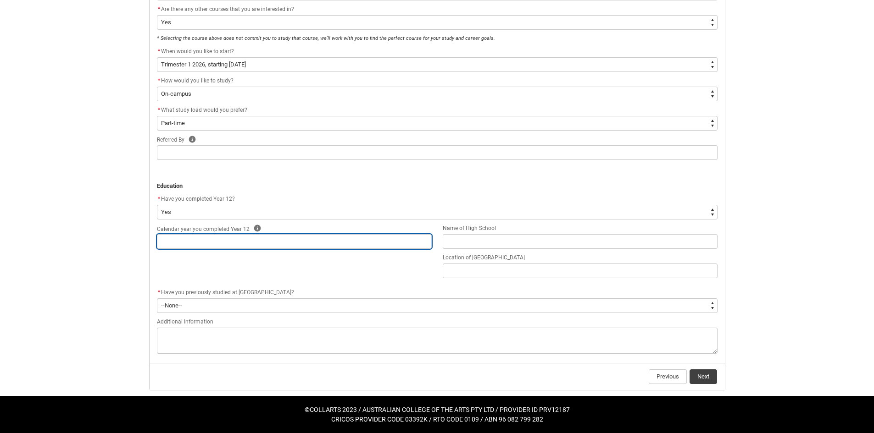
click at [310, 243] on input "REDU_Application_Form_for_Applicant flow" at bounding box center [294, 241] width 275 height 15
type lightning-primitive-input-simple "2"
type input "2"
type lightning-primitive-input-simple "20"
type input "20"
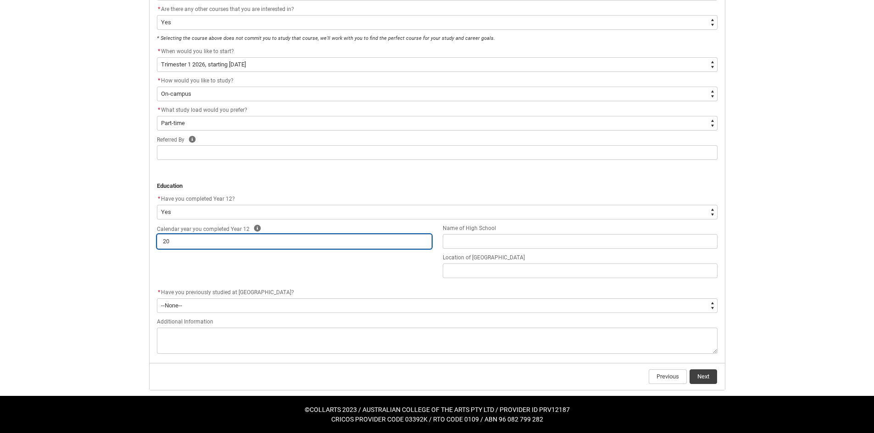
type lightning-primitive-input-simple "201"
type input "201"
type lightning-primitive-input-simple "2017"
type input "2017"
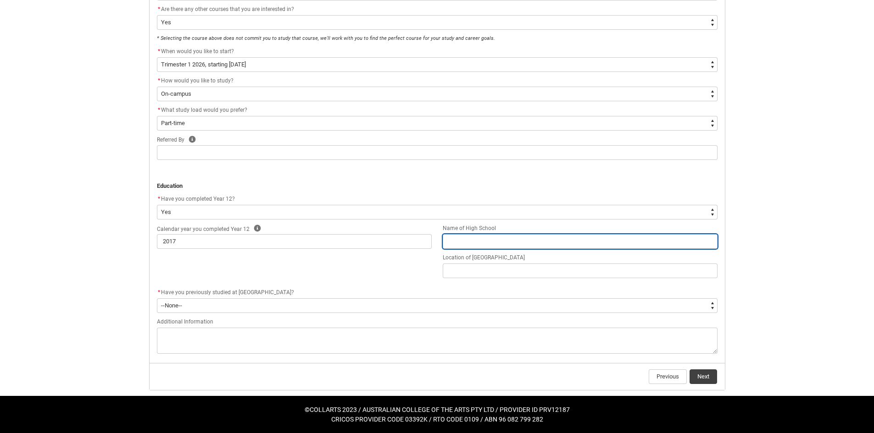
type lightning-primitive-input-simple "M"
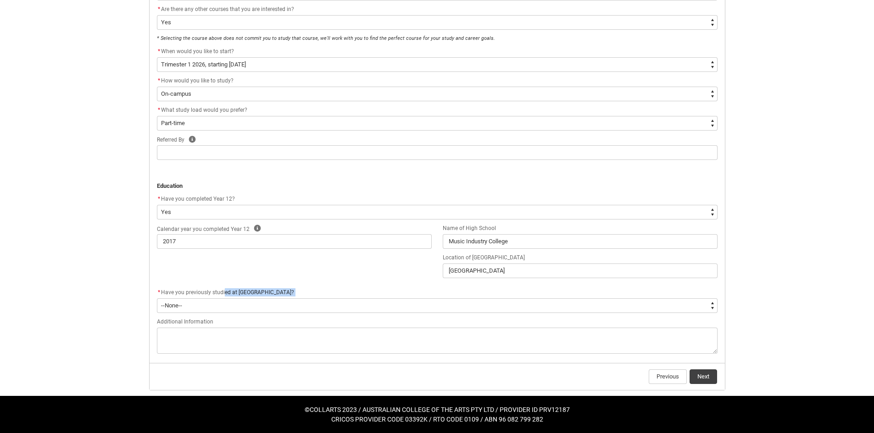
drag, startPoint x: 224, startPoint y: 298, endPoint x: 218, endPoint y: 309, distance: 12.7
click at [221, 303] on div "* Have you previously studied at [GEOGRAPHIC_DATA]? * --None-- Yes No" at bounding box center [437, 301] width 560 height 26
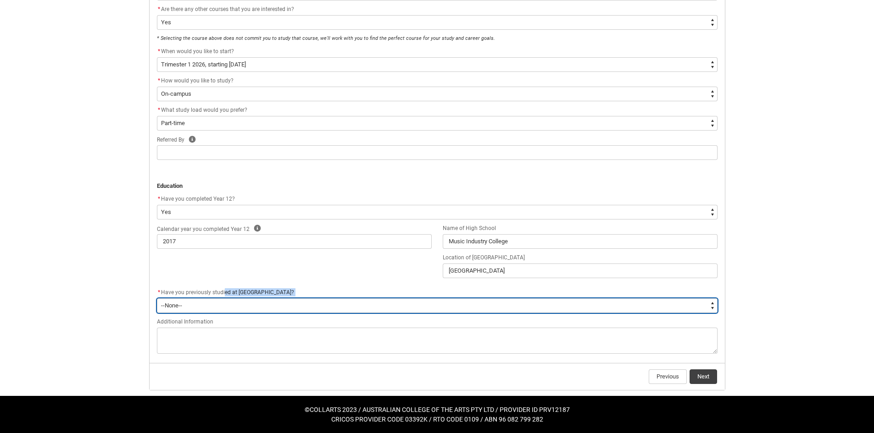
click at [218, 309] on select "--None-- Yes No" at bounding box center [437, 306] width 560 height 15
click at [157, 299] on select "--None-- Yes No" at bounding box center [437, 306] width 560 height 15
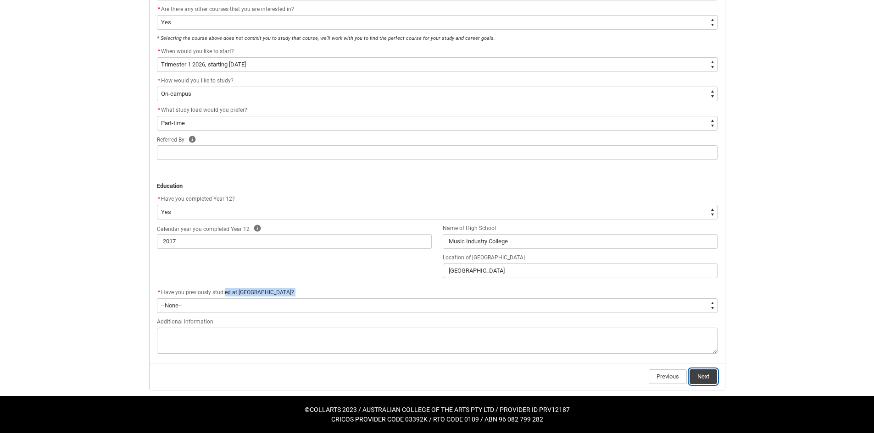
click at [702, 380] on button "Next" at bounding box center [703, 377] width 28 height 15
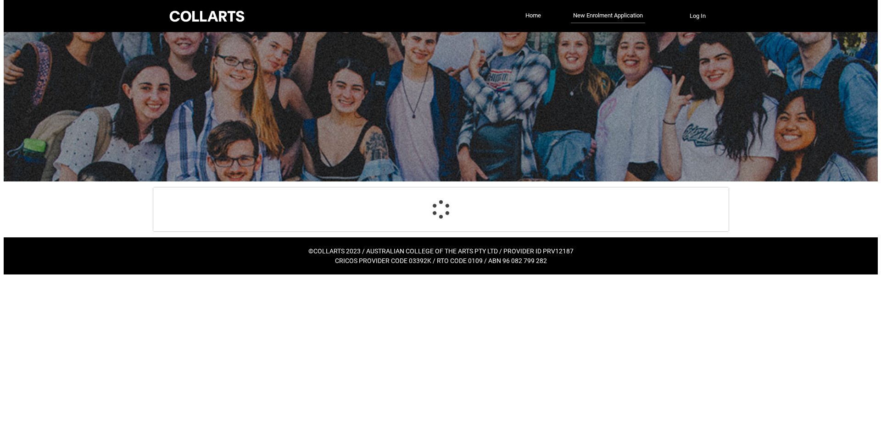
scroll to position [0, 0]
